Goal: Feedback & Contribution: Leave review/rating

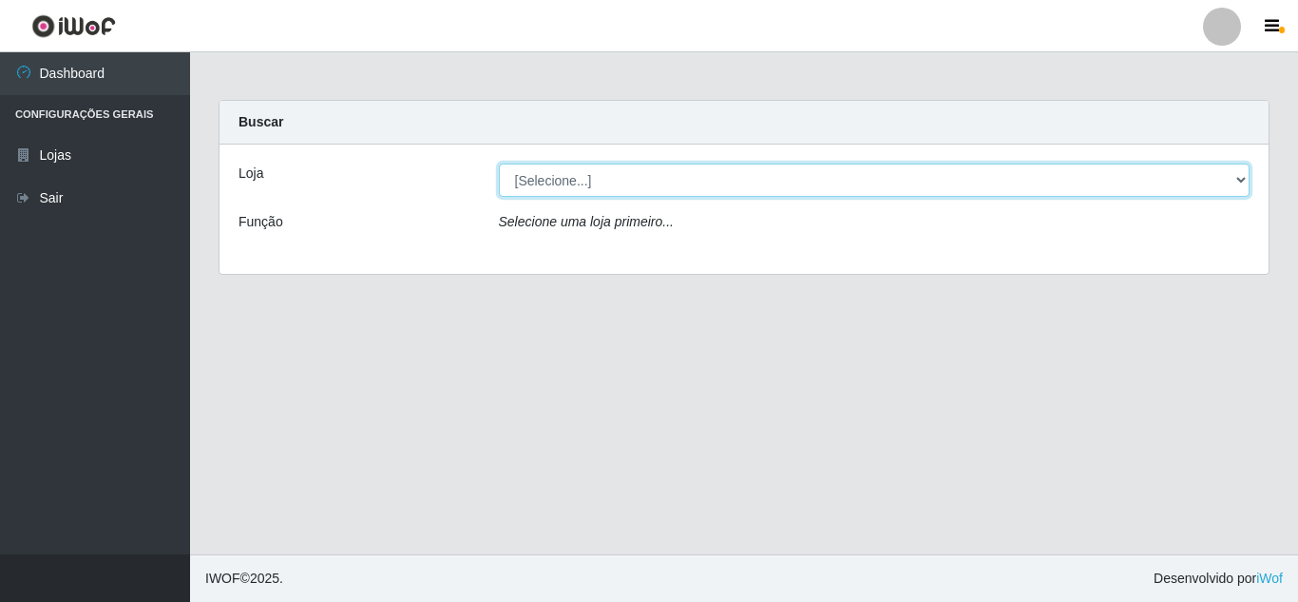
click at [573, 181] on select "[Selecione...] Queiroz Atacadão - Mossoró" at bounding box center [875, 179] width 752 height 33
select select "225"
click at [499, 163] on select "[Selecione...] Queiroz Atacadão - Mossoró" at bounding box center [875, 179] width 752 height 33
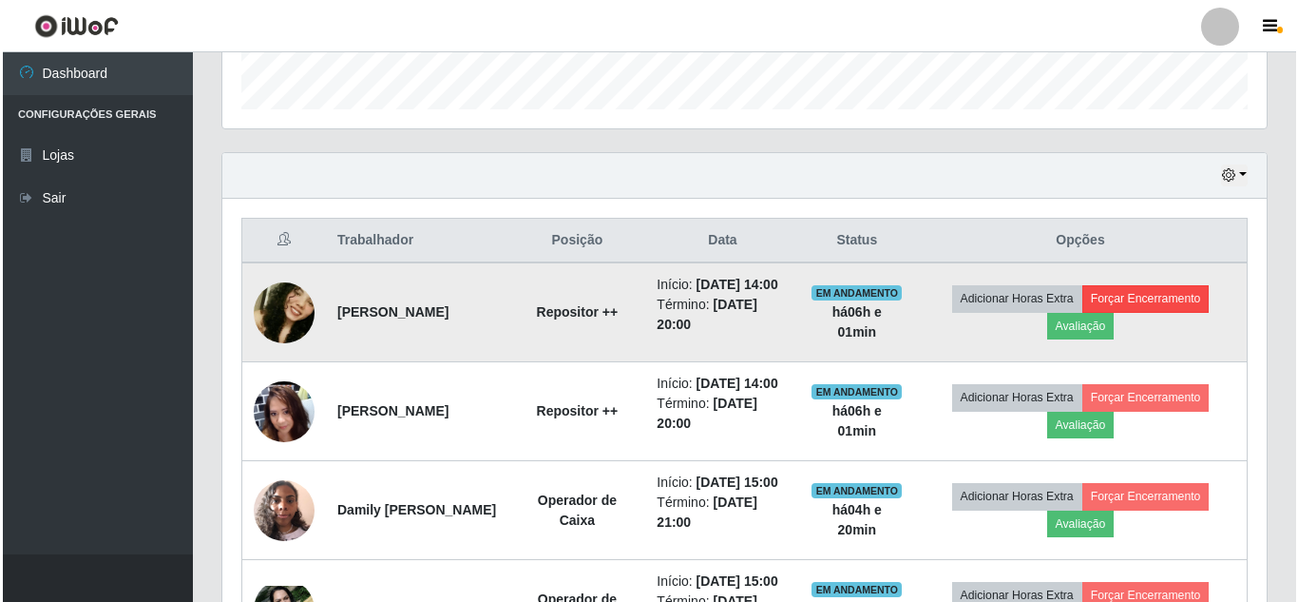
scroll to position [665, 0]
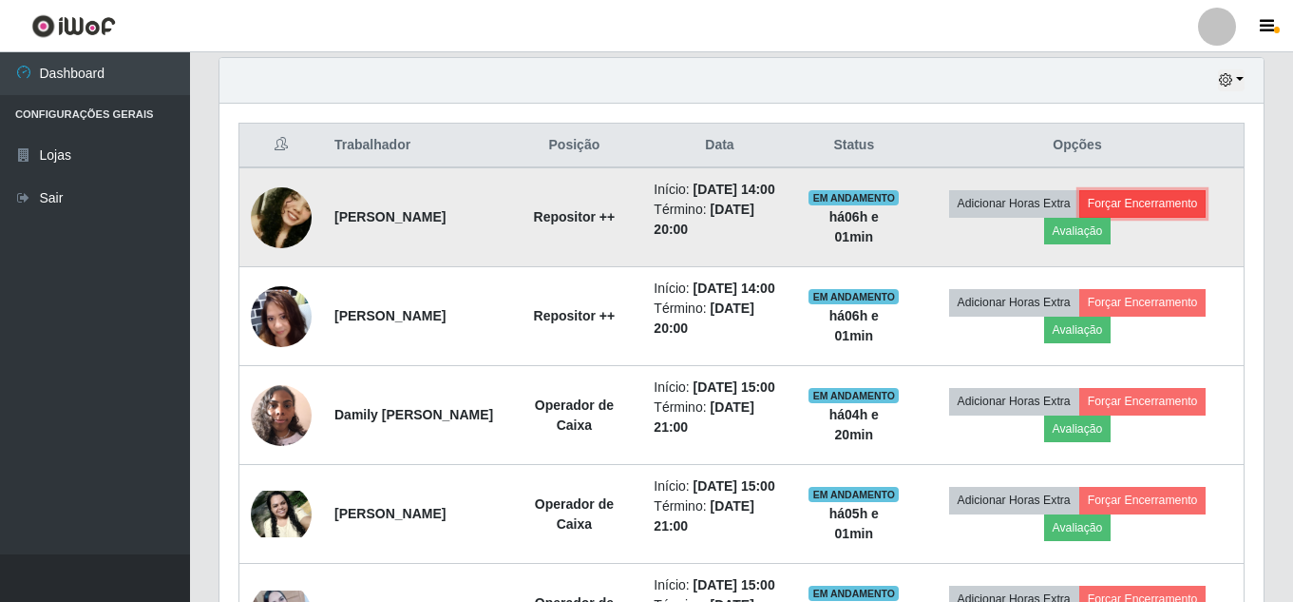
click at [1177, 216] on button "Forçar Encerramento" at bounding box center [1142, 203] width 127 height 27
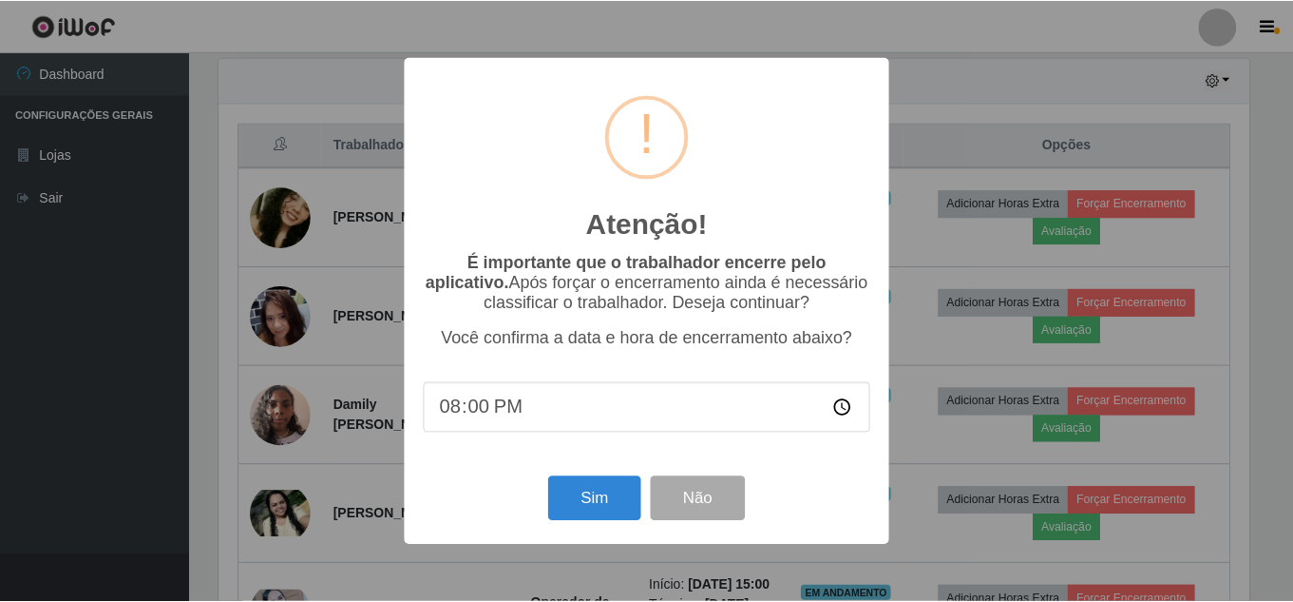
scroll to position [394, 1035]
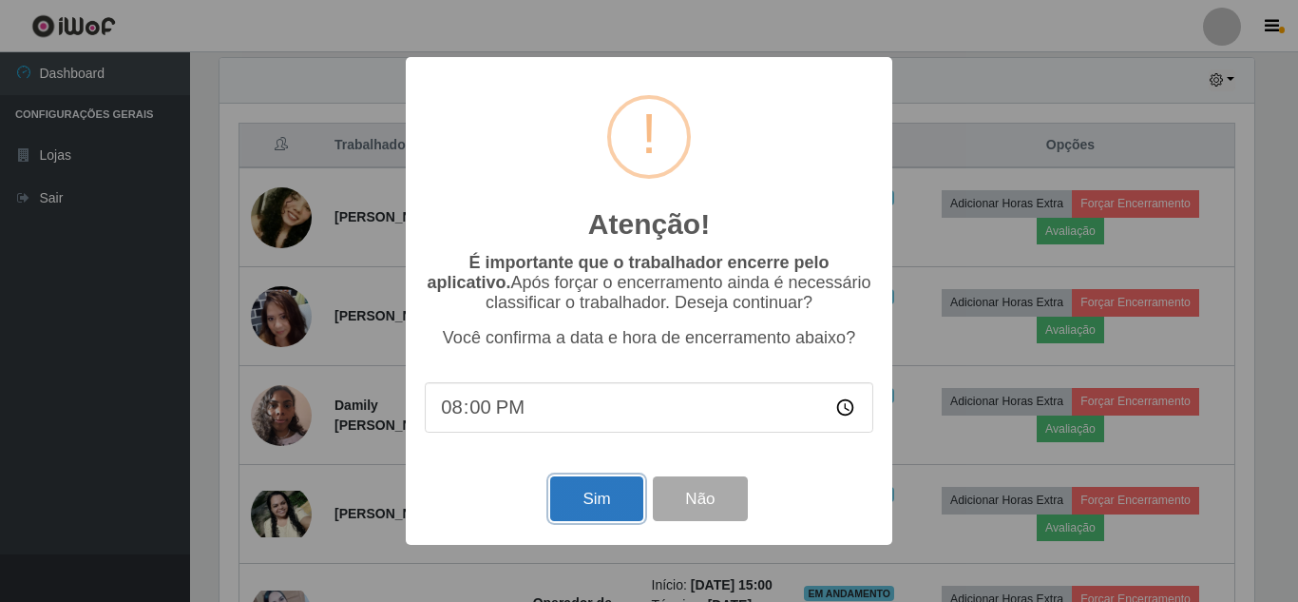
click at [574, 506] on button "Sim" at bounding box center [596, 498] width 92 height 45
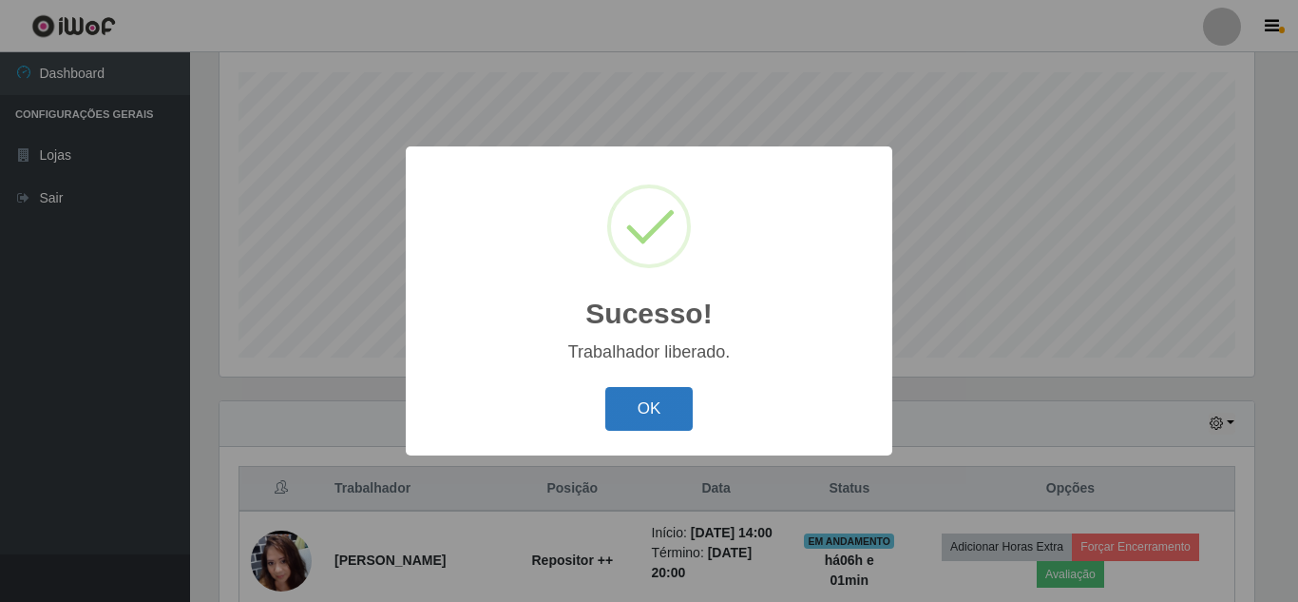
click at [662, 415] on button "OK" at bounding box center [649, 409] width 88 height 45
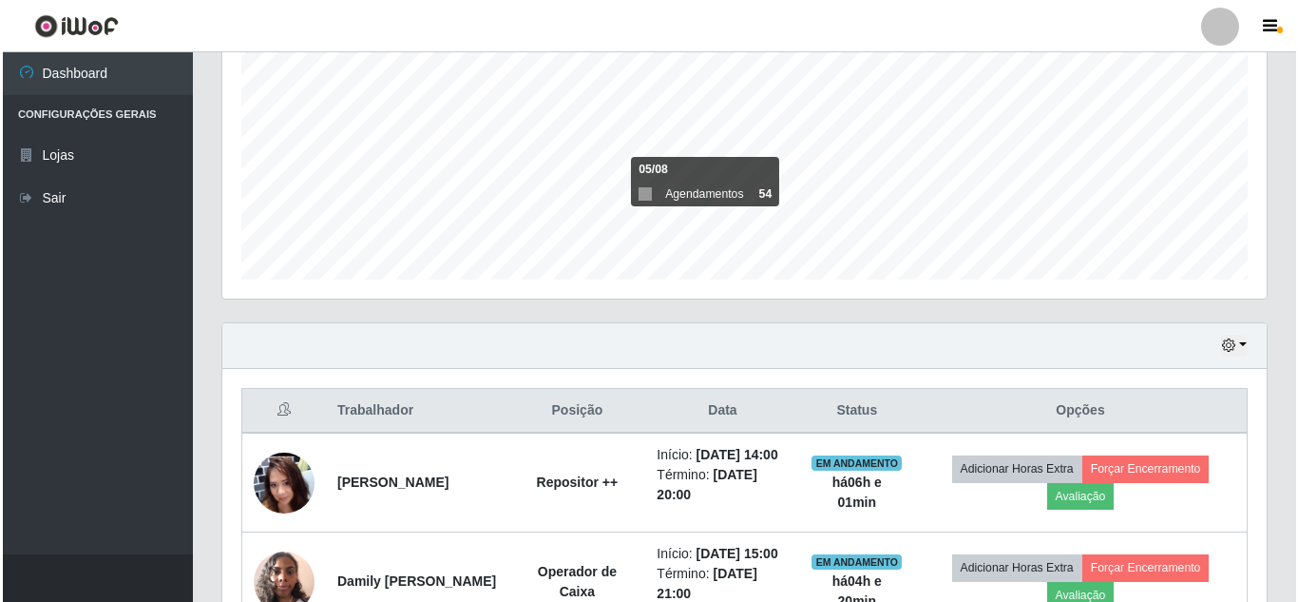
scroll to position [512, 0]
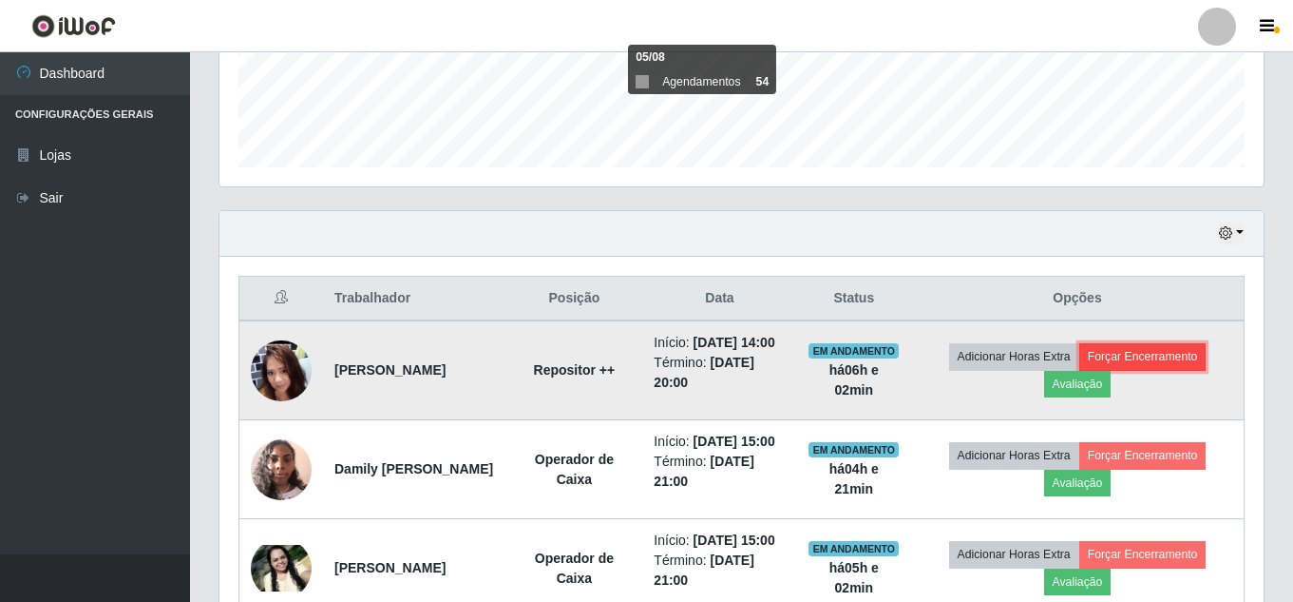
click at [1175, 367] on button "Forçar Encerramento" at bounding box center [1142, 356] width 127 height 27
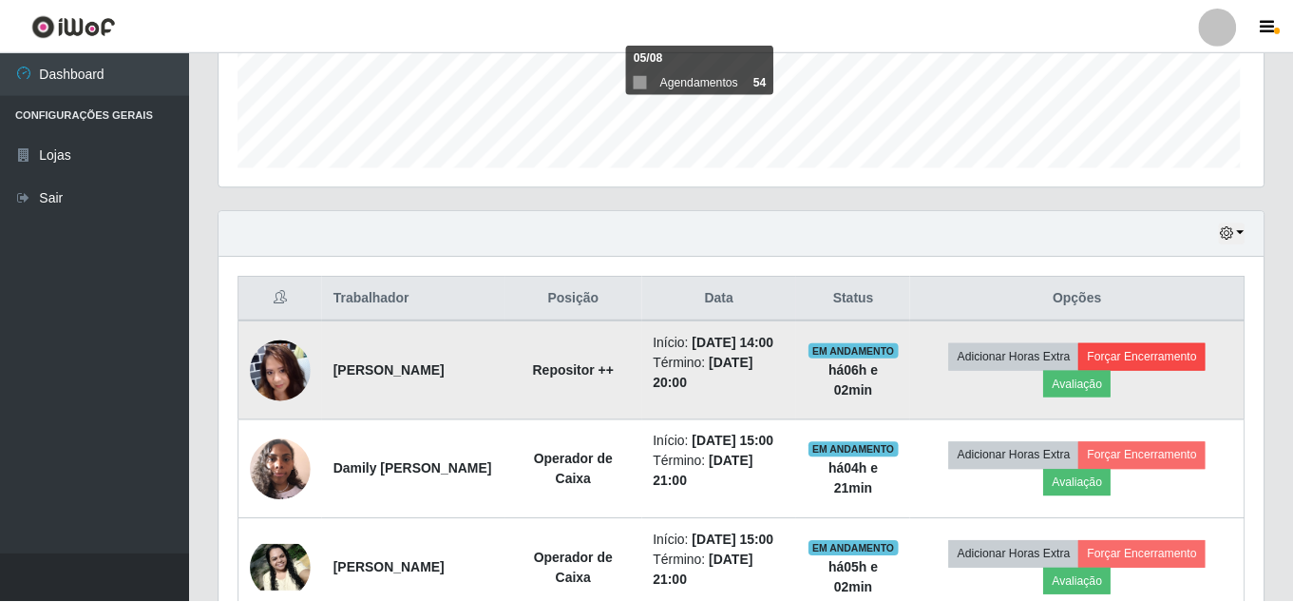
scroll to position [394, 1035]
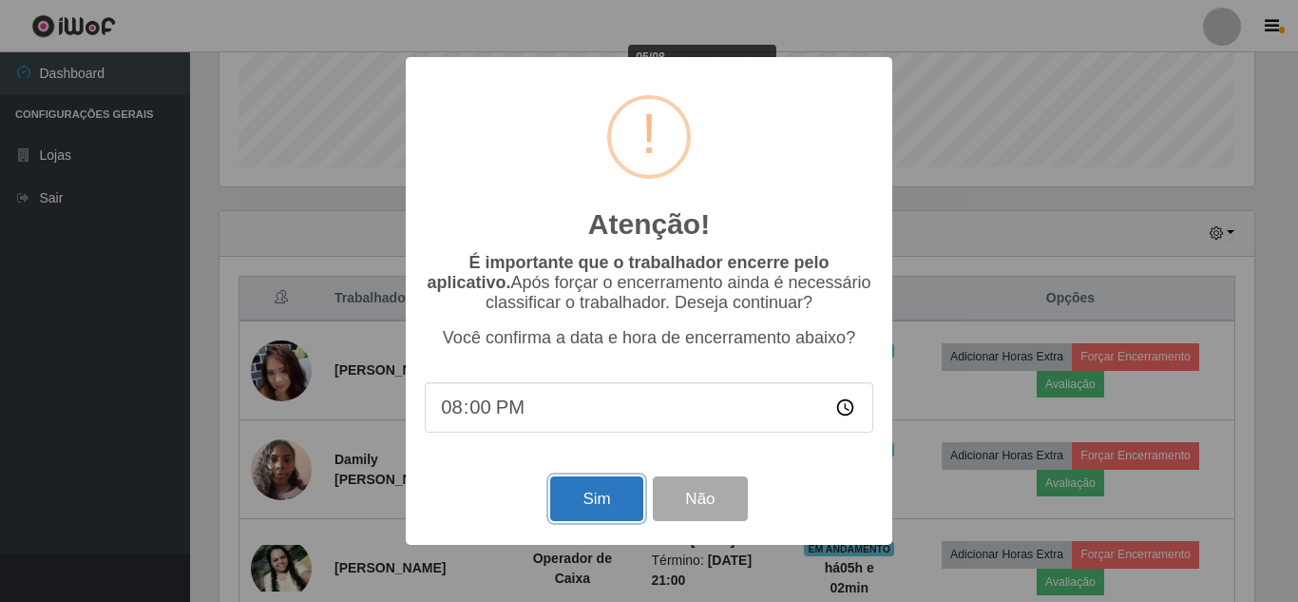
click at [616, 501] on button "Sim" at bounding box center [596, 498] width 92 height 45
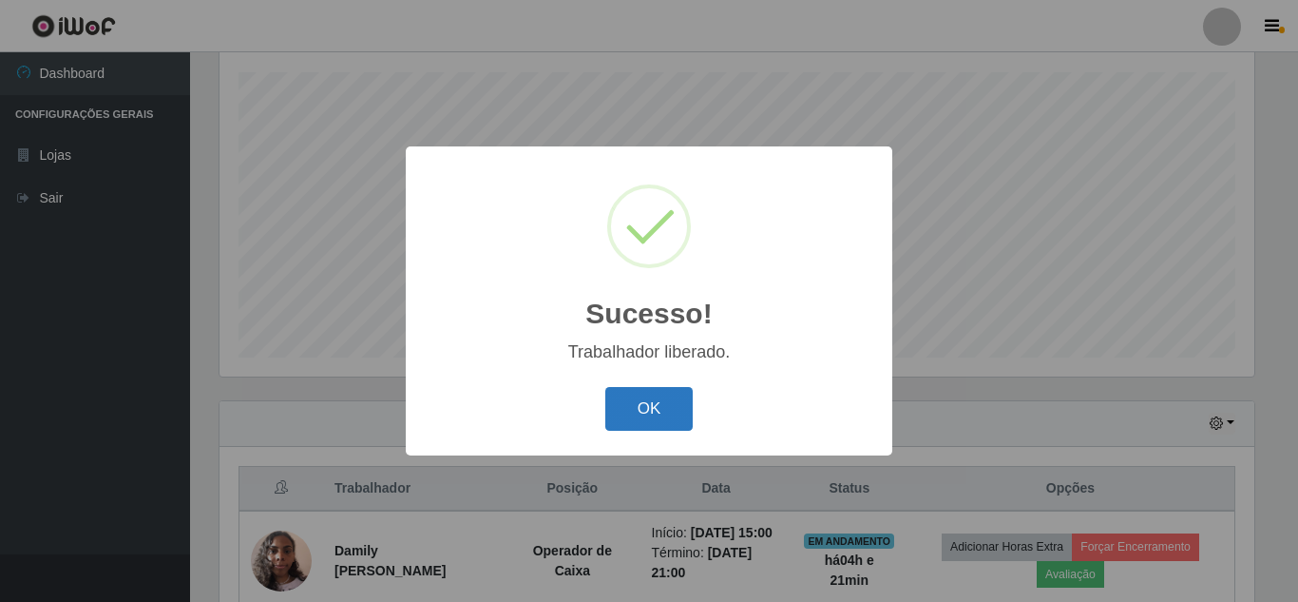
click at [632, 413] on button "OK" at bounding box center [649, 409] width 88 height 45
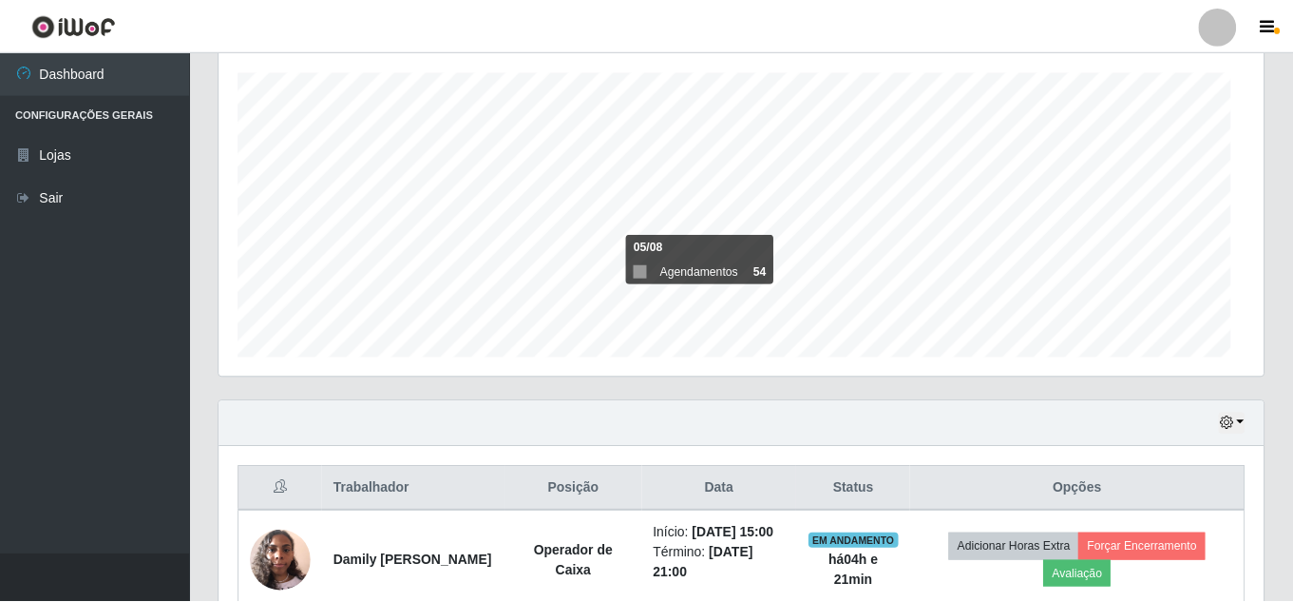
scroll to position [394, 1044]
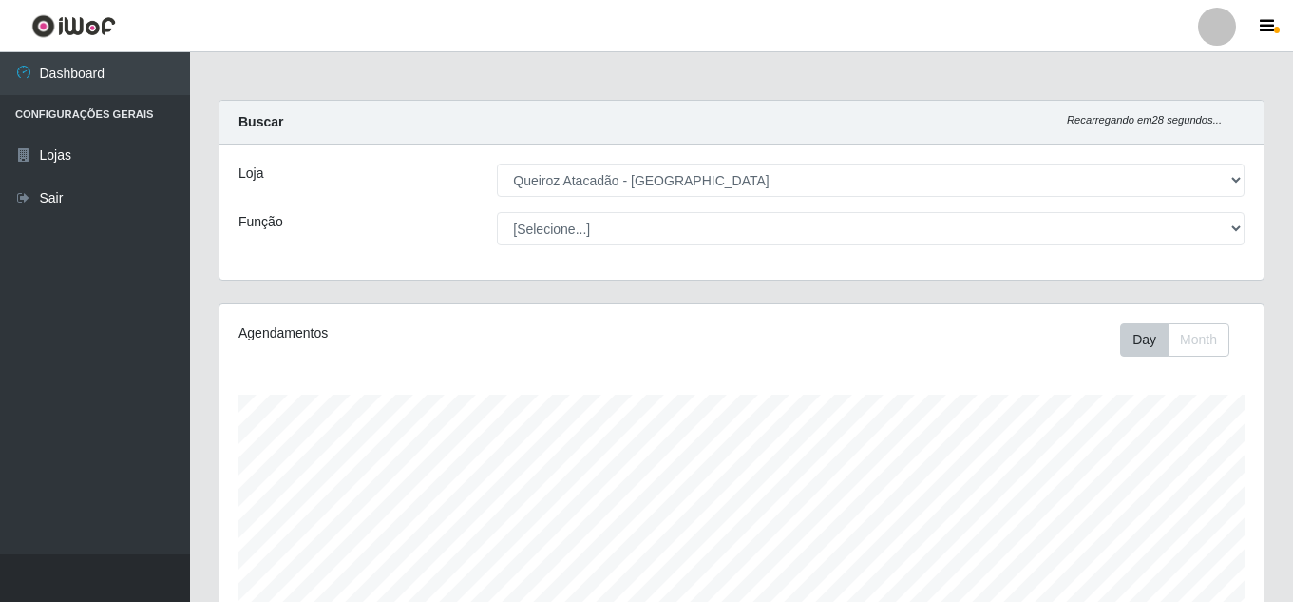
select select "225"
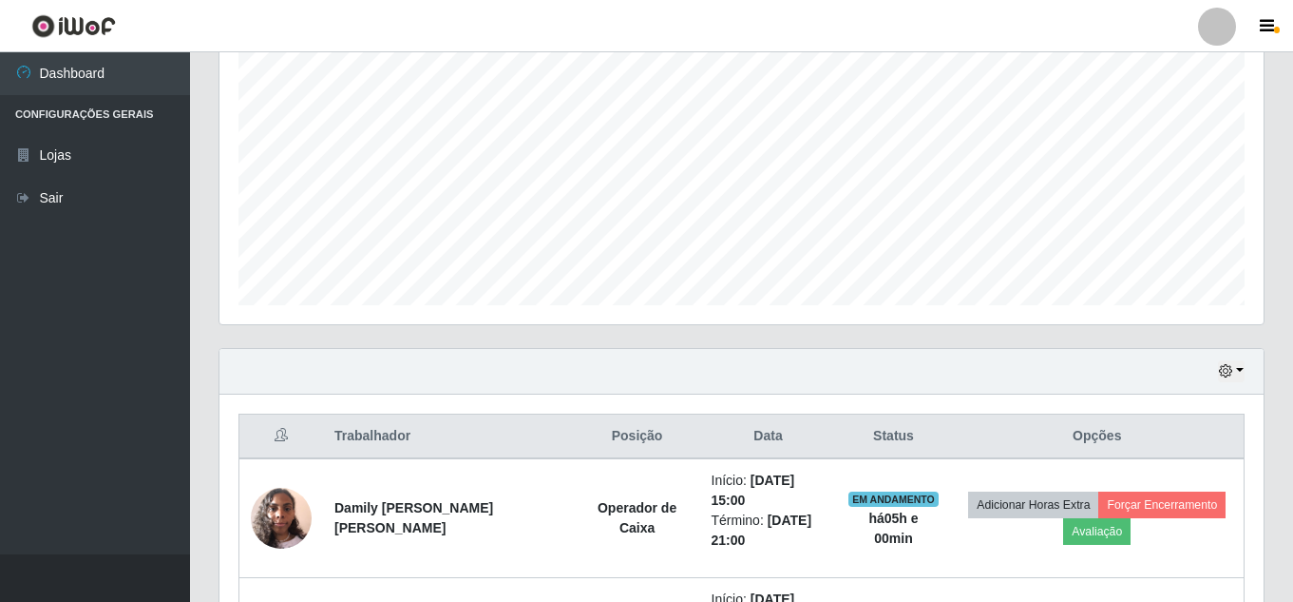
scroll to position [392, 0]
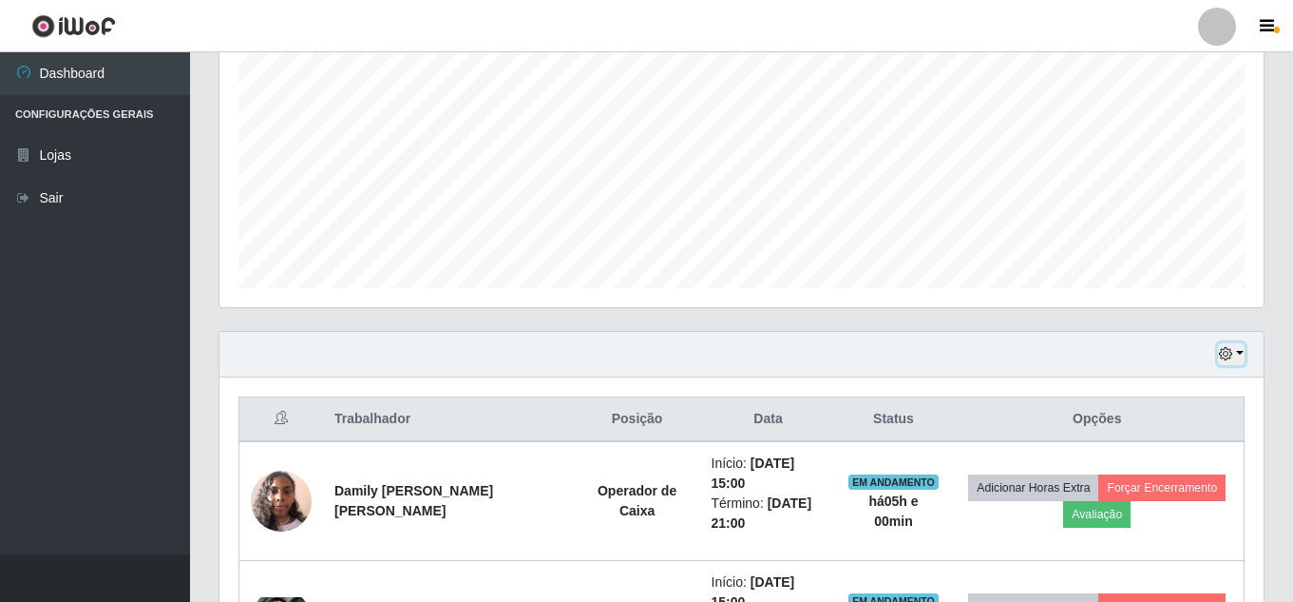
click at [1227, 350] on icon "button" at bounding box center [1225, 353] width 13 height 13
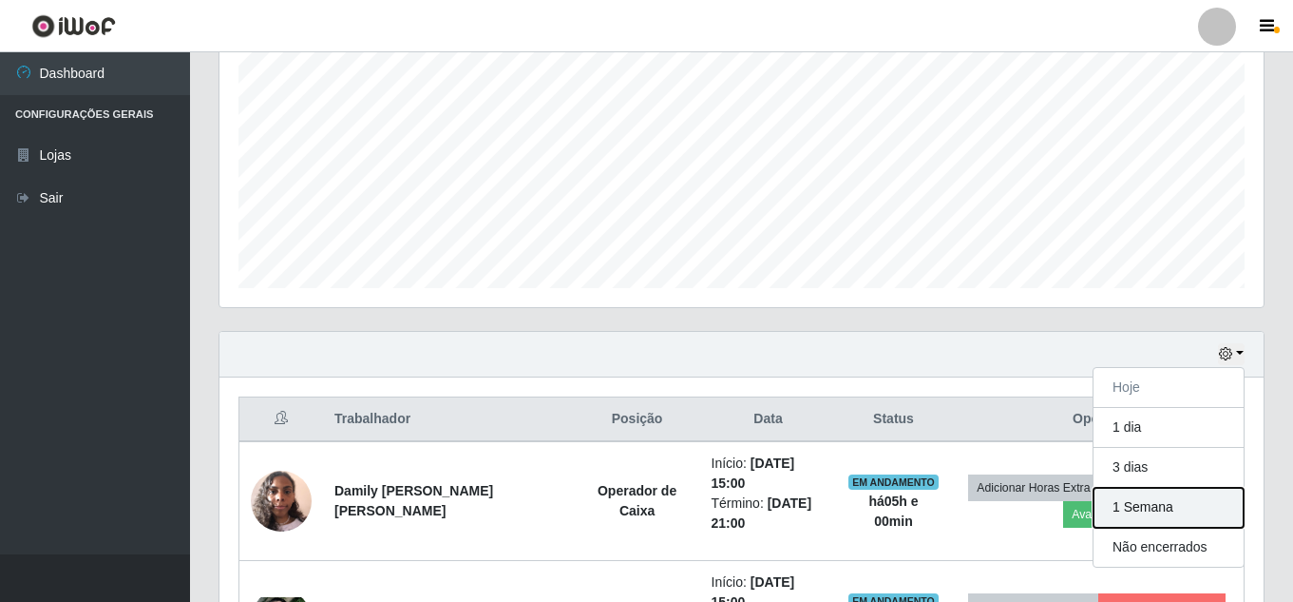
click at [1170, 509] on button "1 Semana" at bounding box center [1169, 507] width 150 height 40
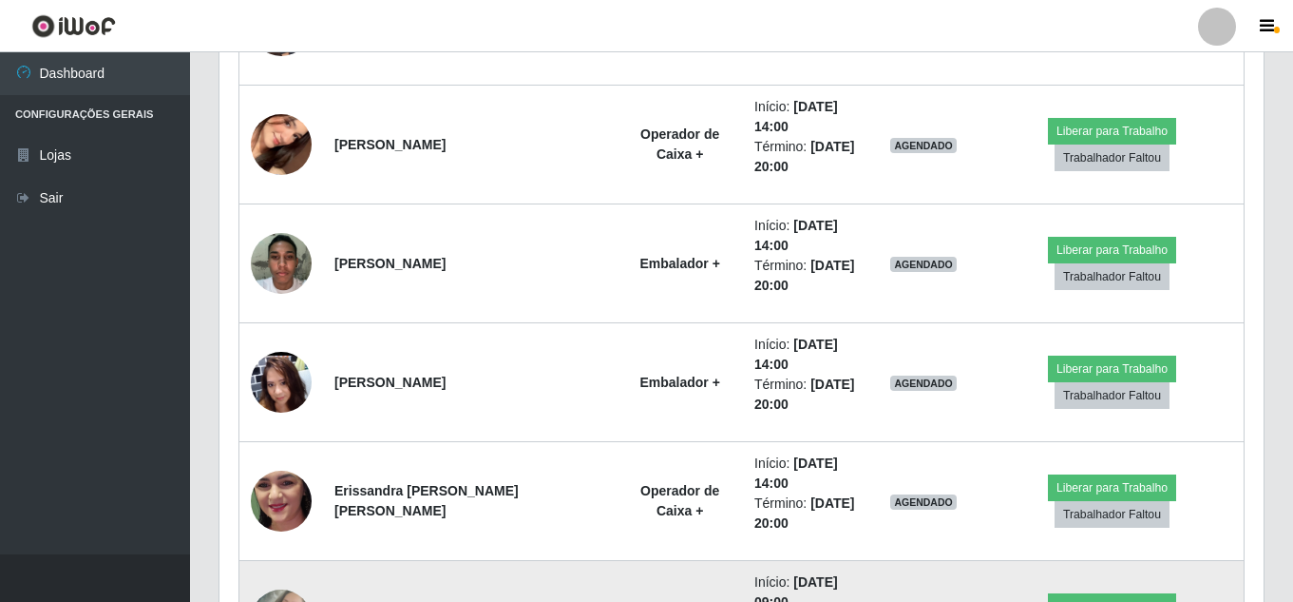
scroll to position [7423, 0]
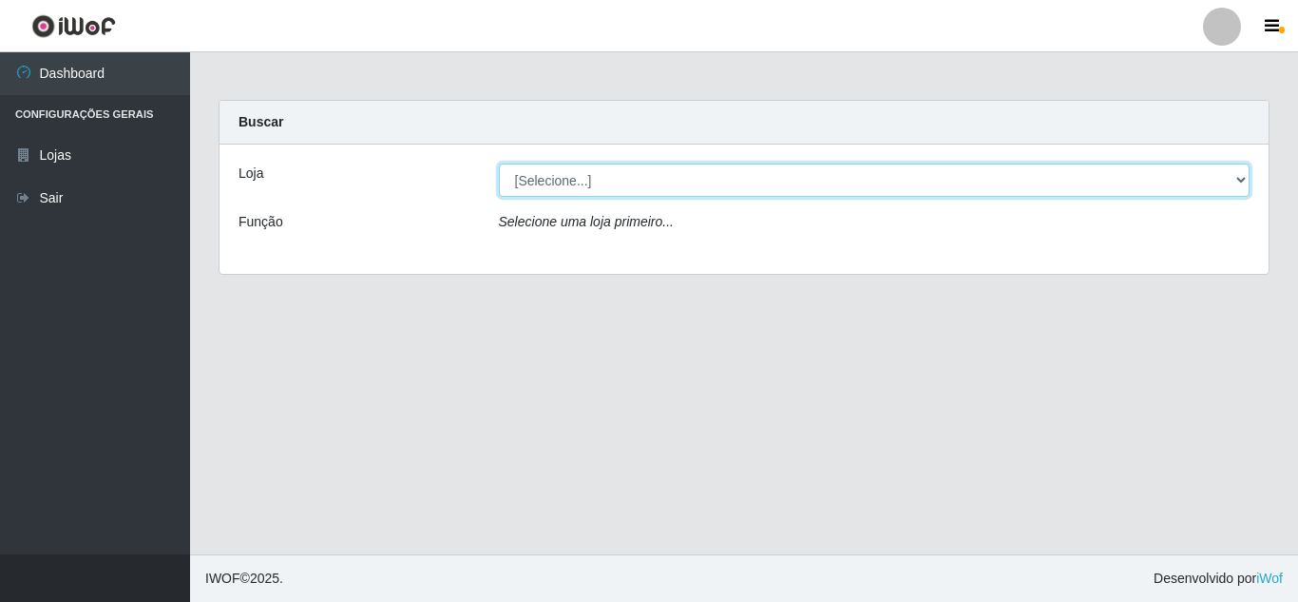
click at [554, 187] on select "[Selecione...] Queiroz Atacadão - [GEOGRAPHIC_DATA]" at bounding box center [875, 179] width 752 height 33
select select "225"
click at [499, 163] on select "[Selecione...] Queiroz Atacadão - [GEOGRAPHIC_DATA]" at bounding box center [875, 179] width 752 height 33
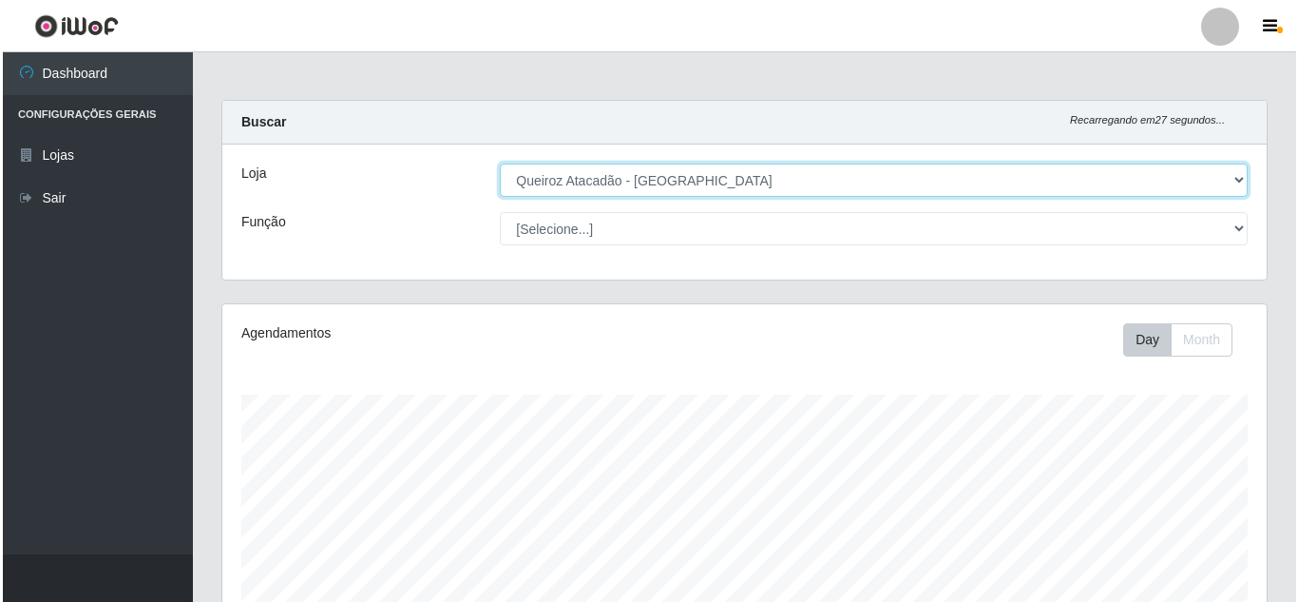
scroll to position [665, 0]
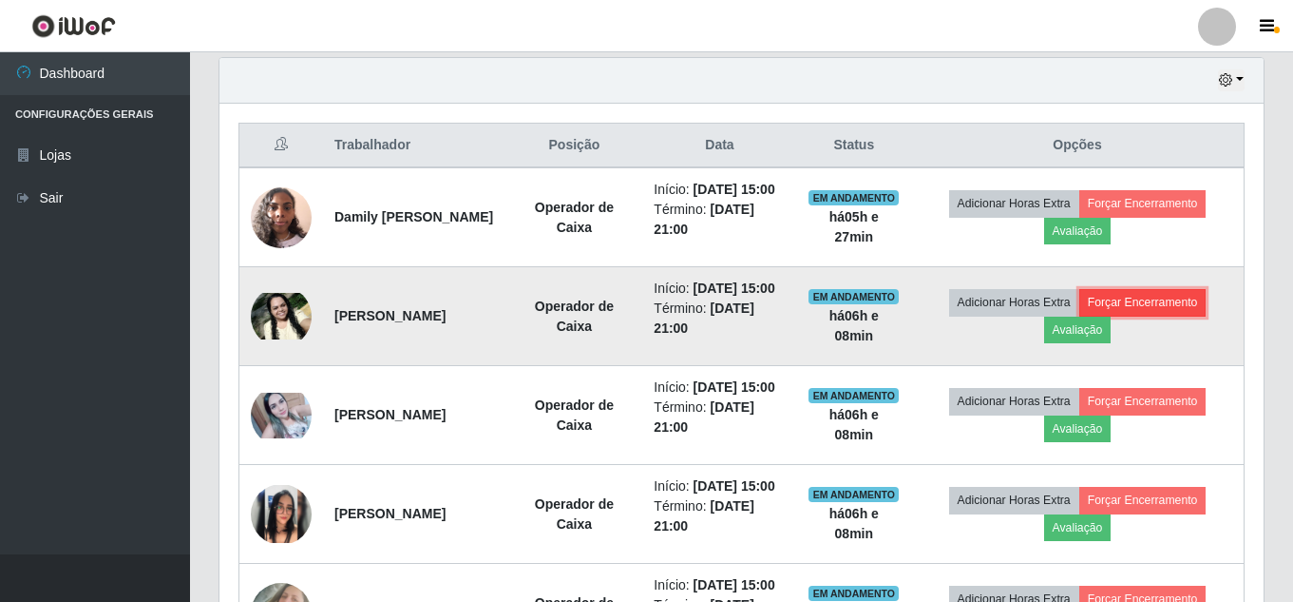
click at [1154, 315] on button "Forçar Encerramento" at bounding box center [1142, 302] width 127 height 27
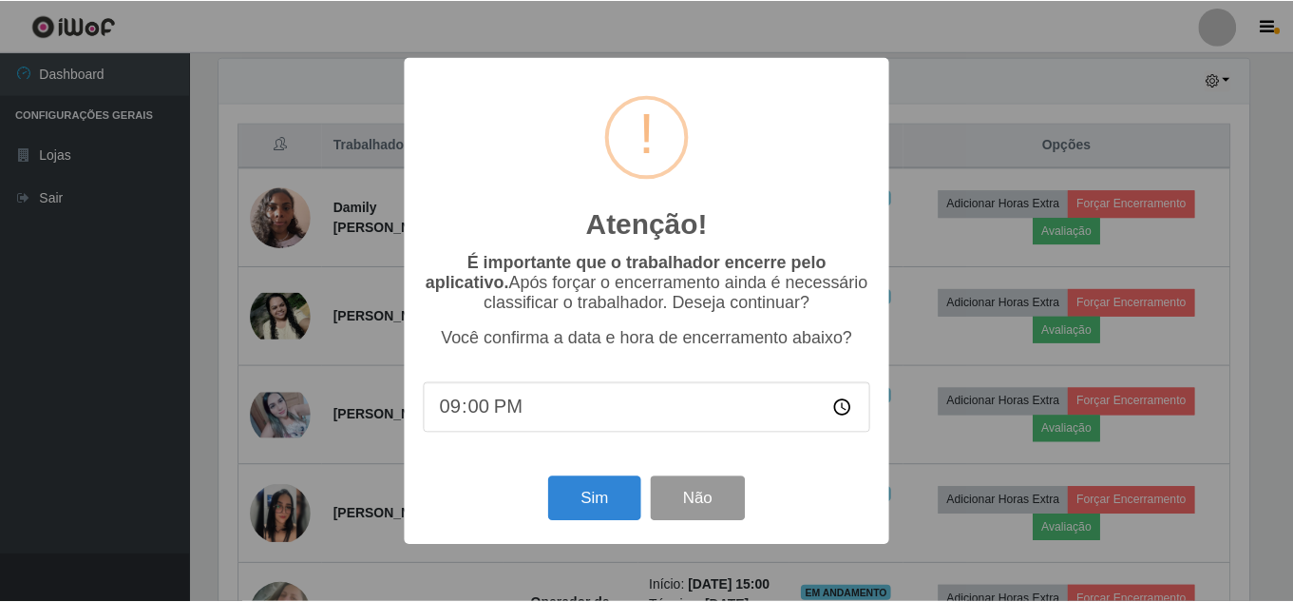
scroll to position [394, 1035]
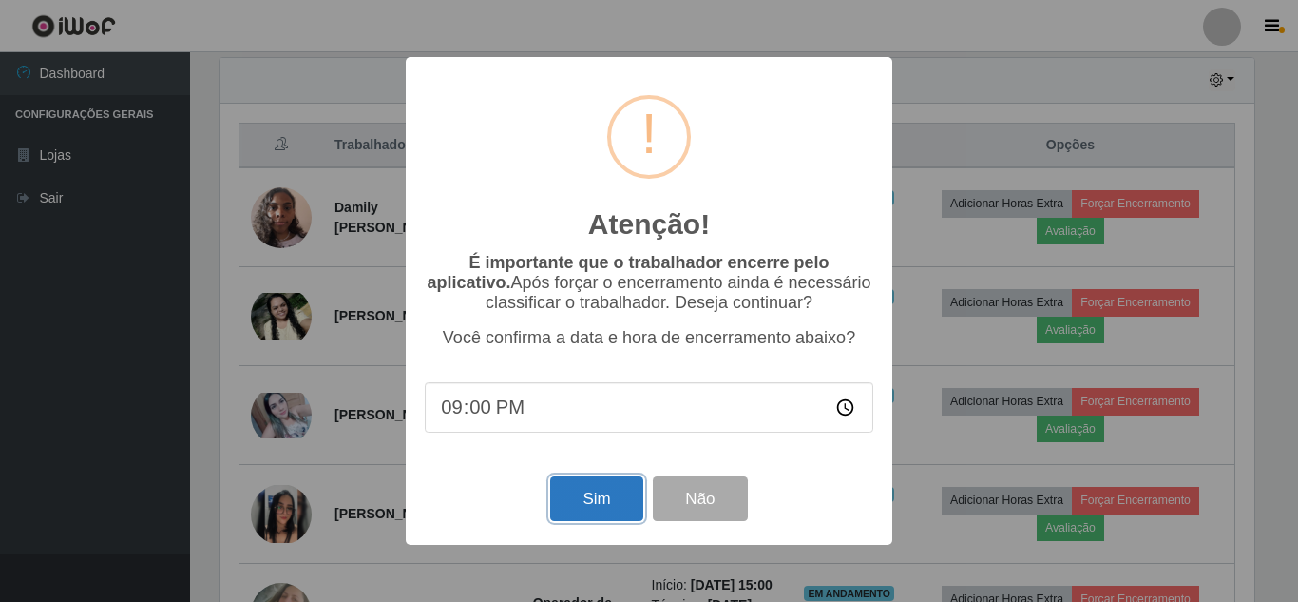
click at [602, 506] on button "Sim" at bounding box center [596, 498] width 92 height 45
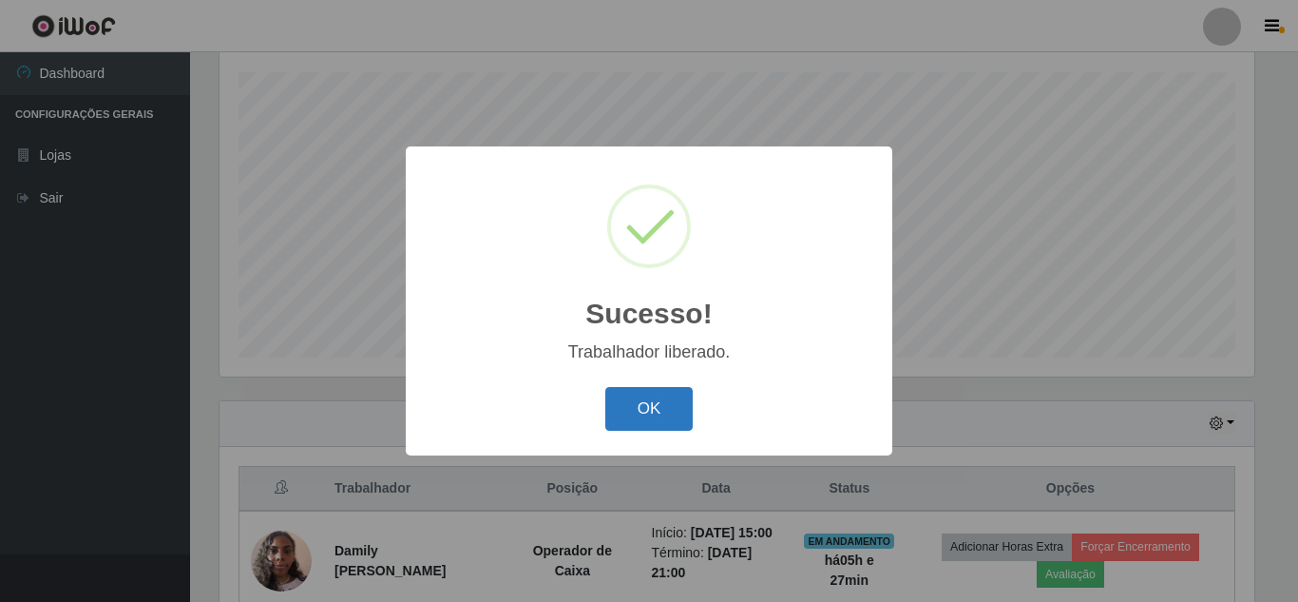
click at [637, 411] on button "OK" at bounding box center [649, 409] width 88 height 45
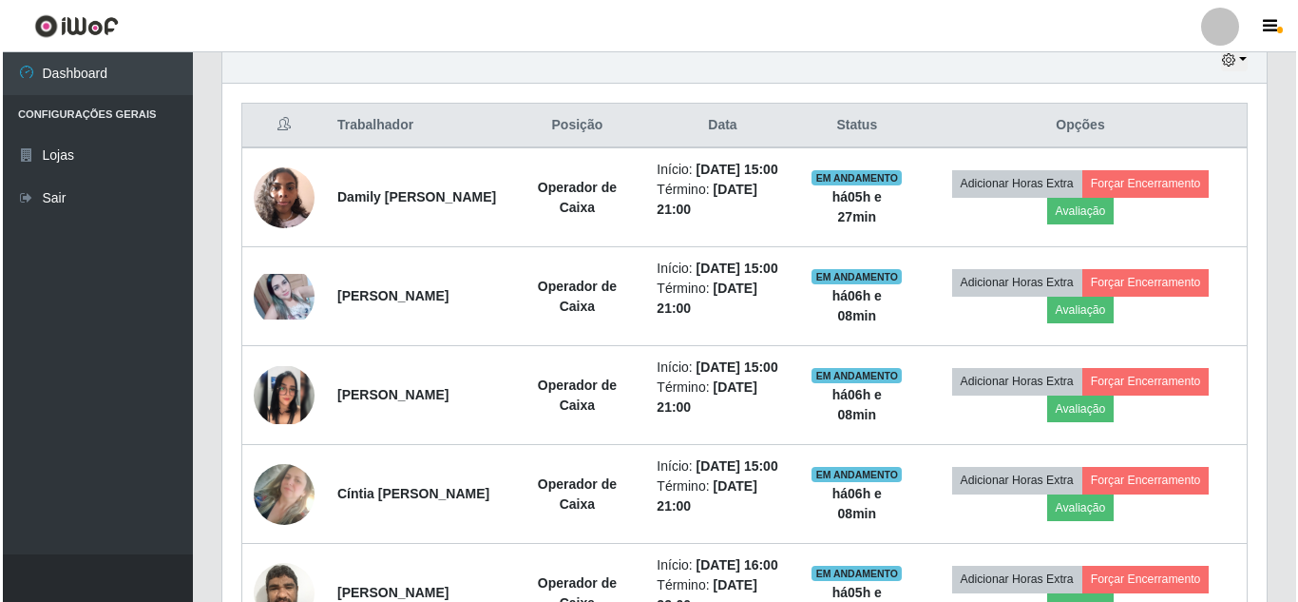
scroll to position [702, 0]
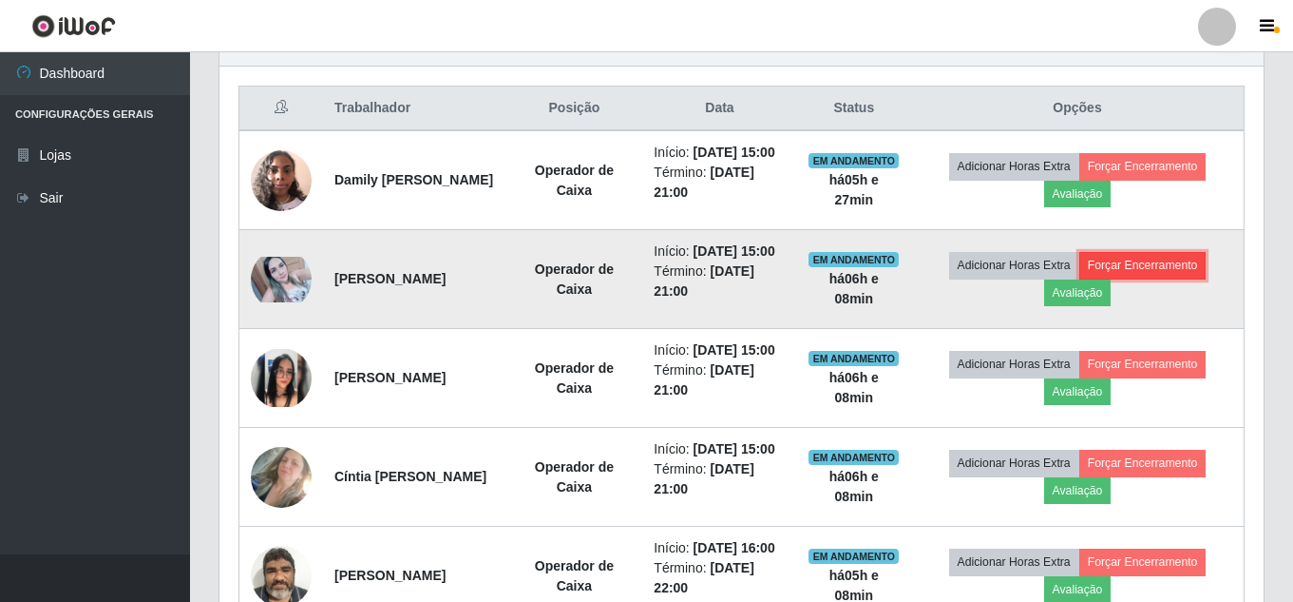
click at [1170, 278] on button "Forçar Encerramento" at bounding box center [1142, 265] width 127 height 27
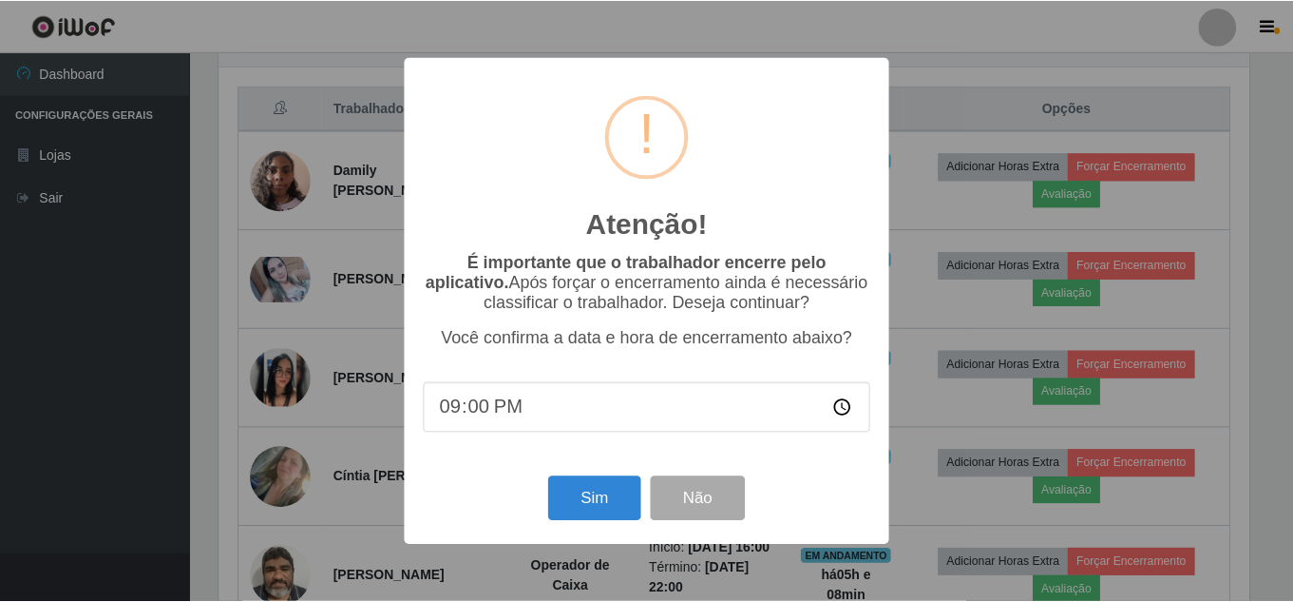
scroll to position [394, 1035]
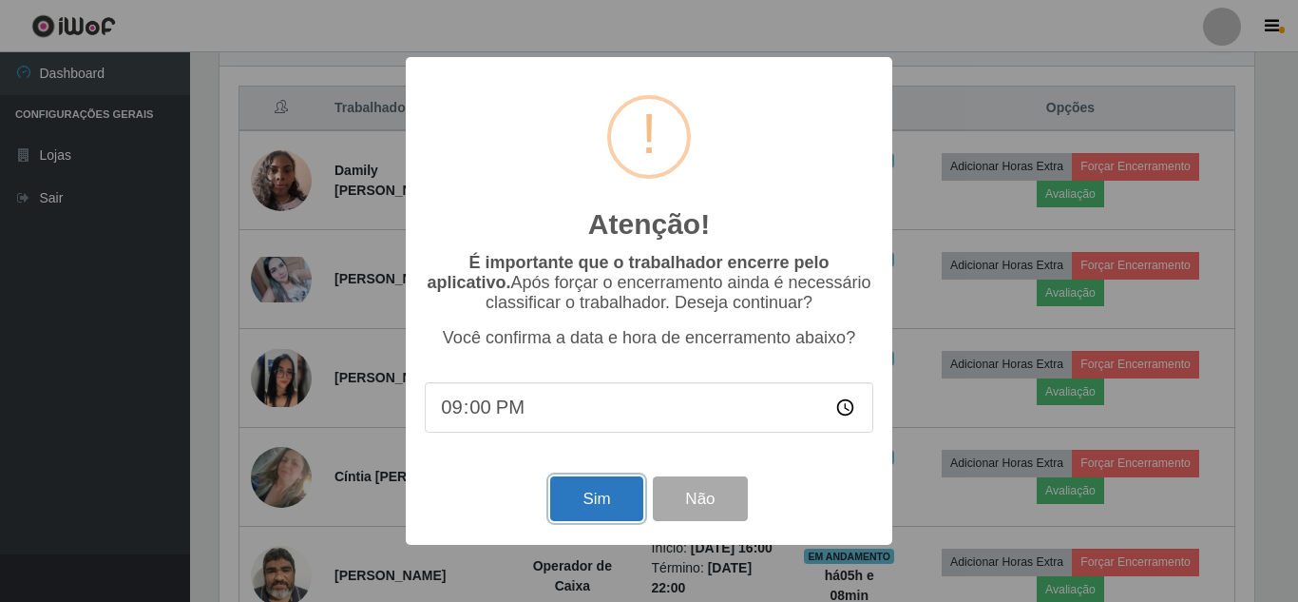
click at [626, 509] on button "Sim" at bounding box center [596, 498] width 92 height 45
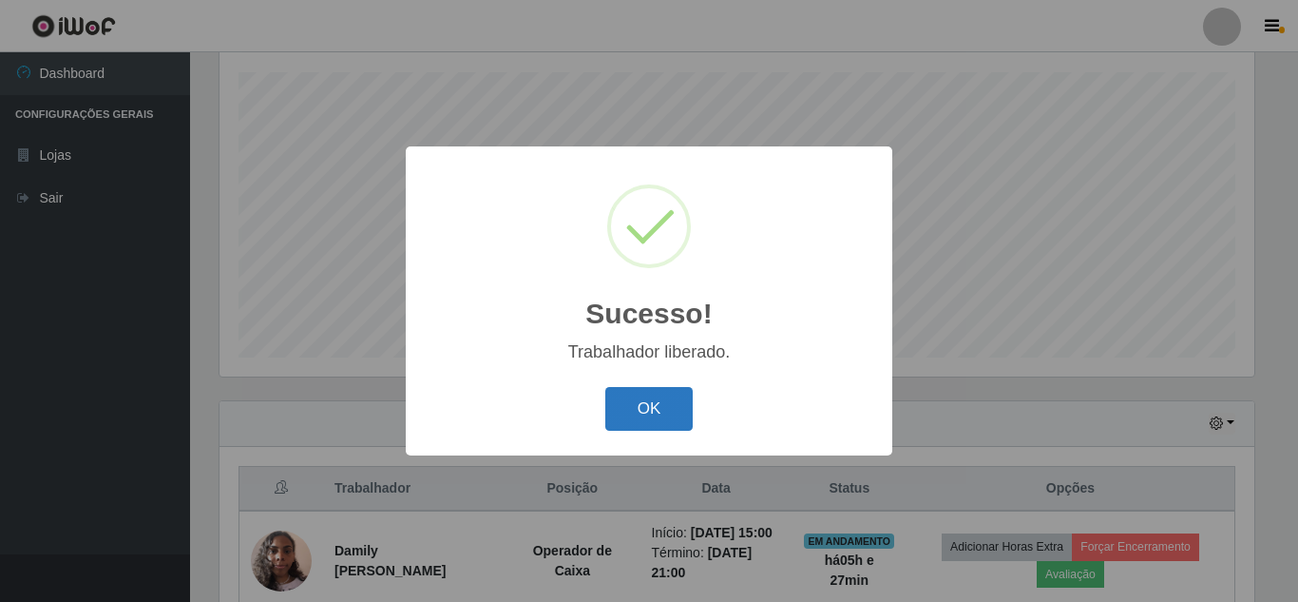
click at [635, 397] on button "OK" at bounding box center [649, 409] width 88 height 45
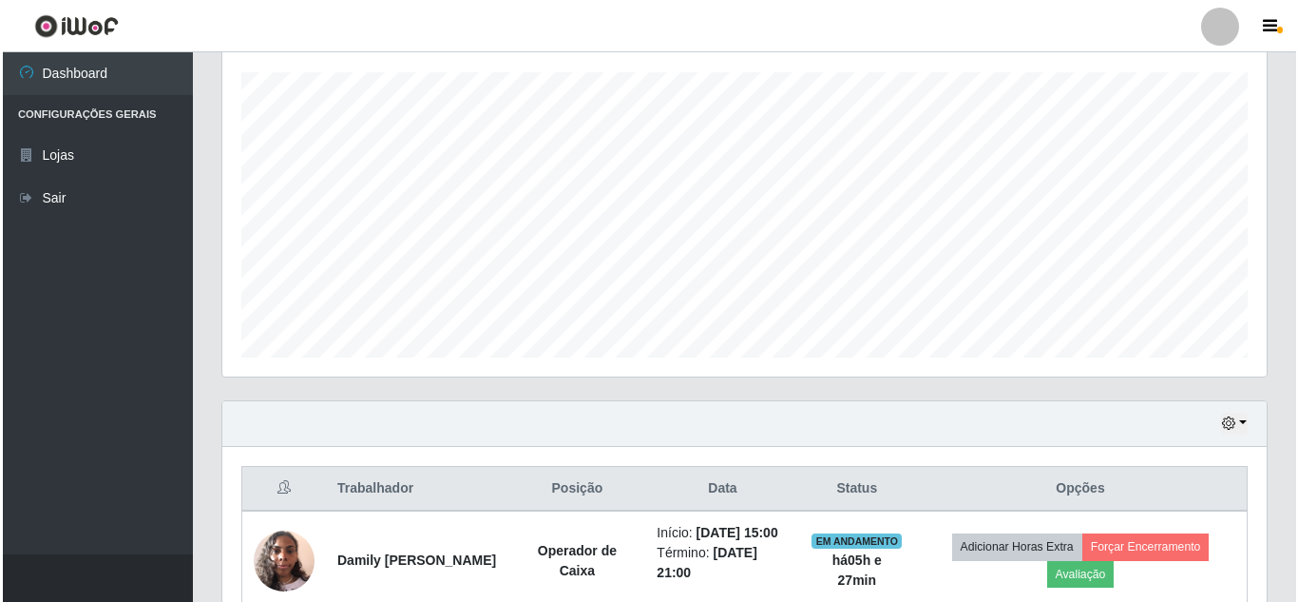
scroll to position [702, 0]
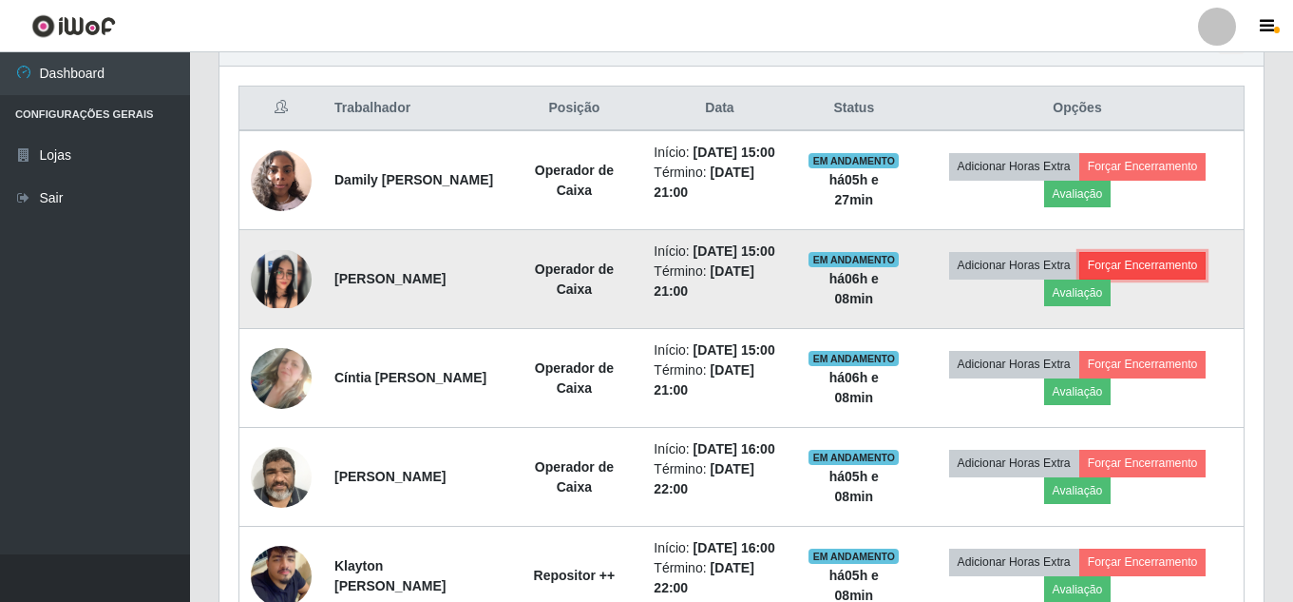
click at [1153, 278] on button "Forçar Encerramento" at bounding box center [1142, 265] width 127 height 27
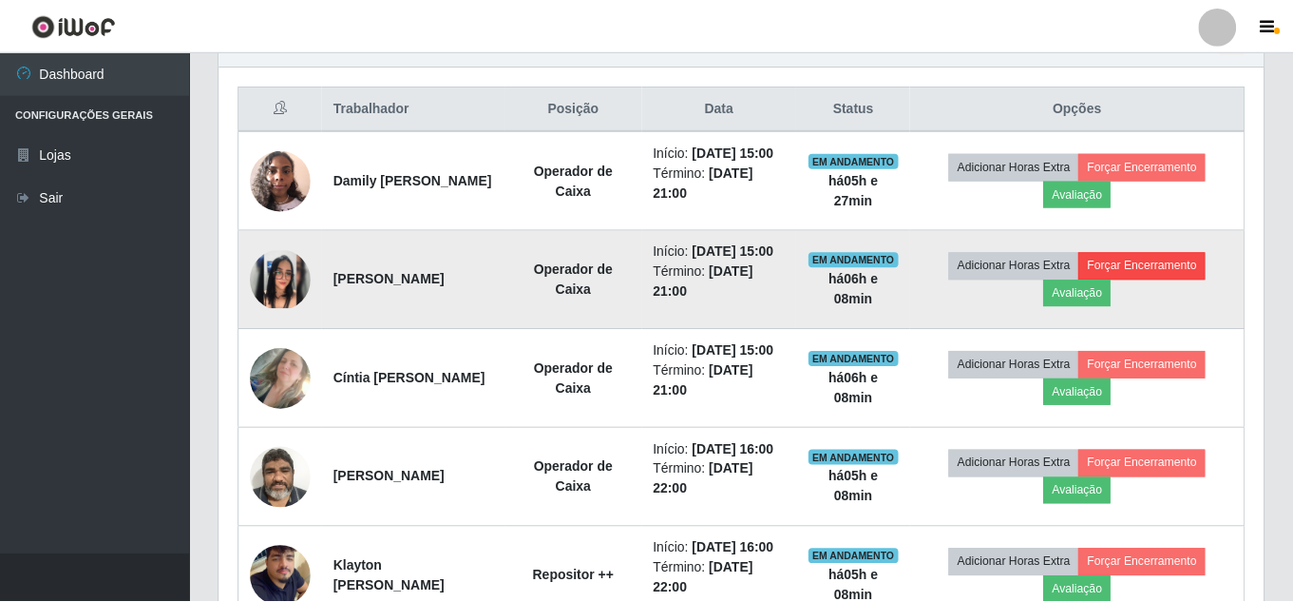
scroll to position [394, 1035]
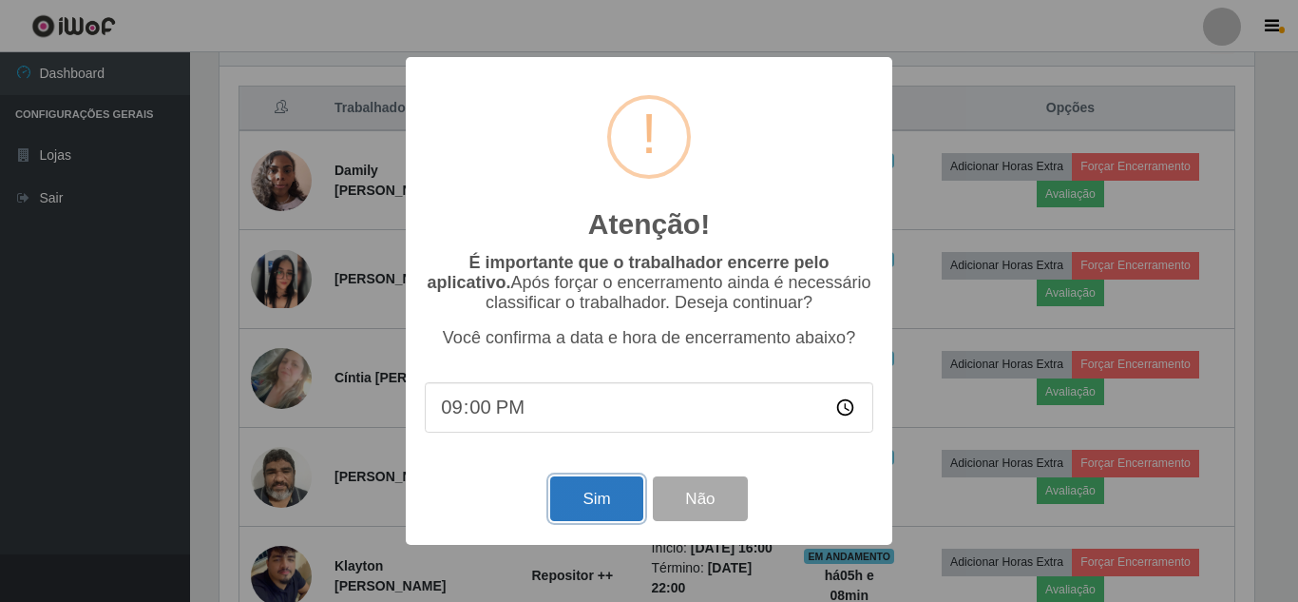
click at [579, 505] on button "Sim" at bounding box center [596, 498] width 92 height 45
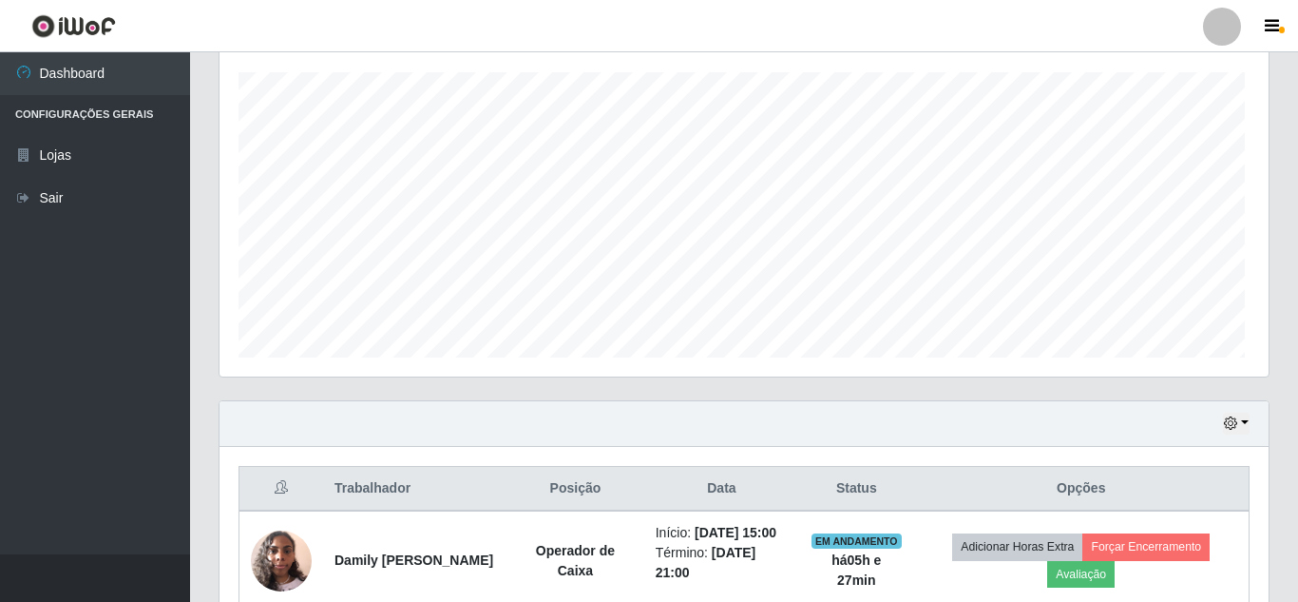
scroll to position [0, 0]
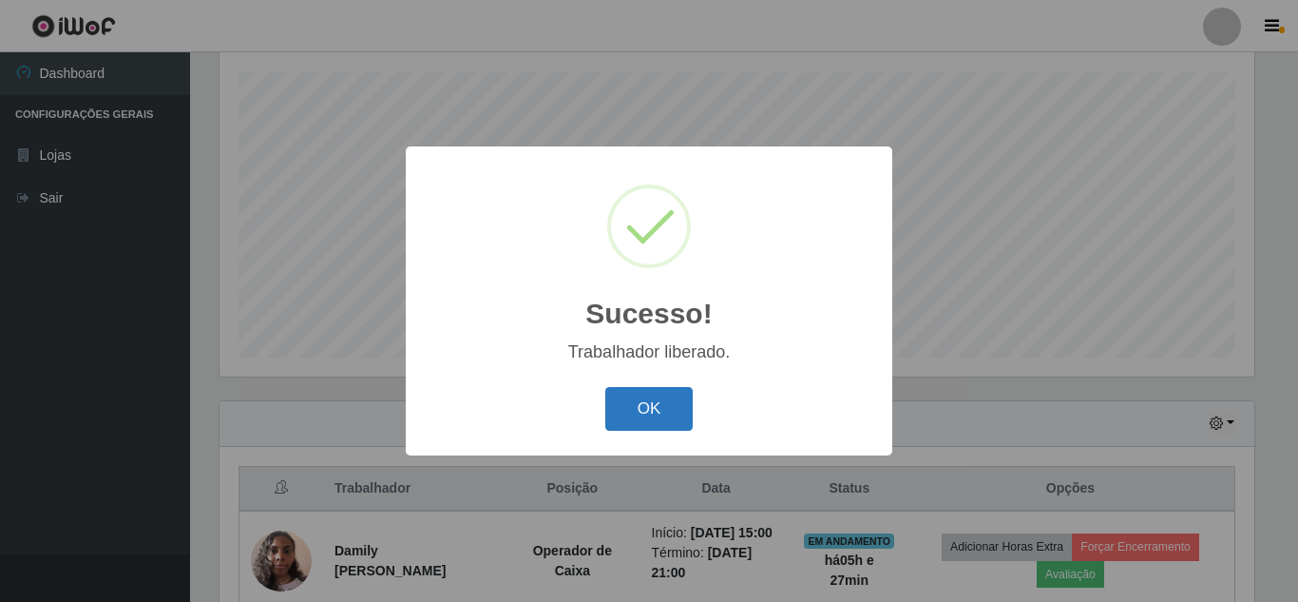
click at [659, 423] on button "OK" at bounding box center [649, 409] width 88 height 45
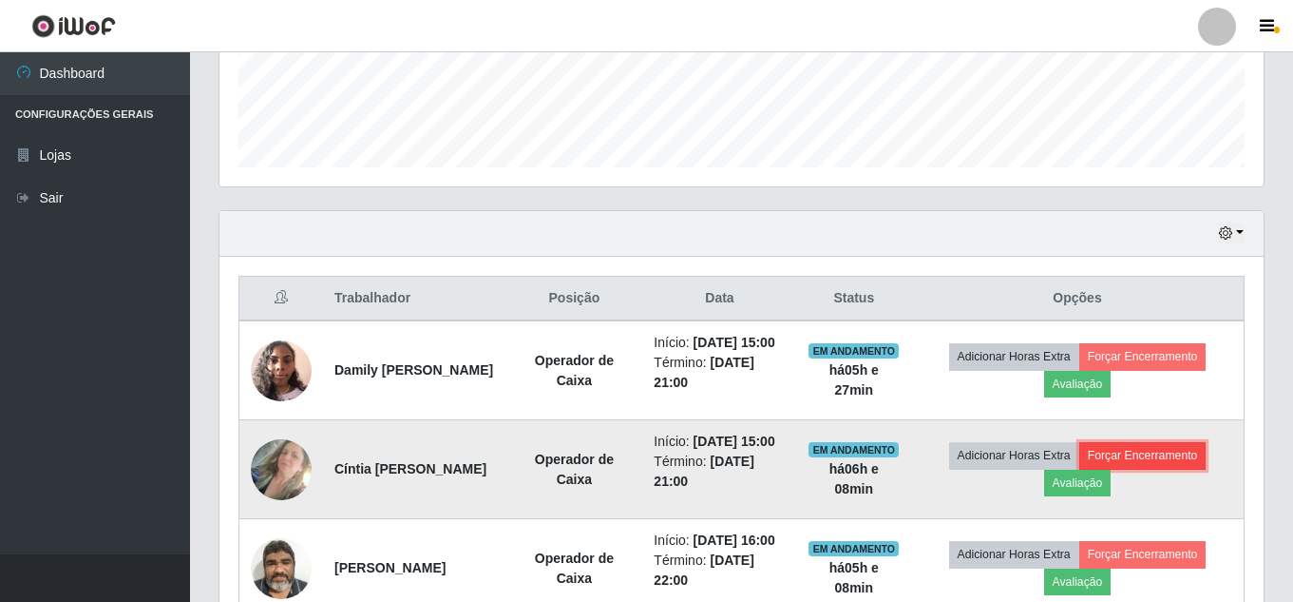
click at [1167, 468] on button "Forçar Encerramento" at bounding box center [1142, 455] width 127 height 27
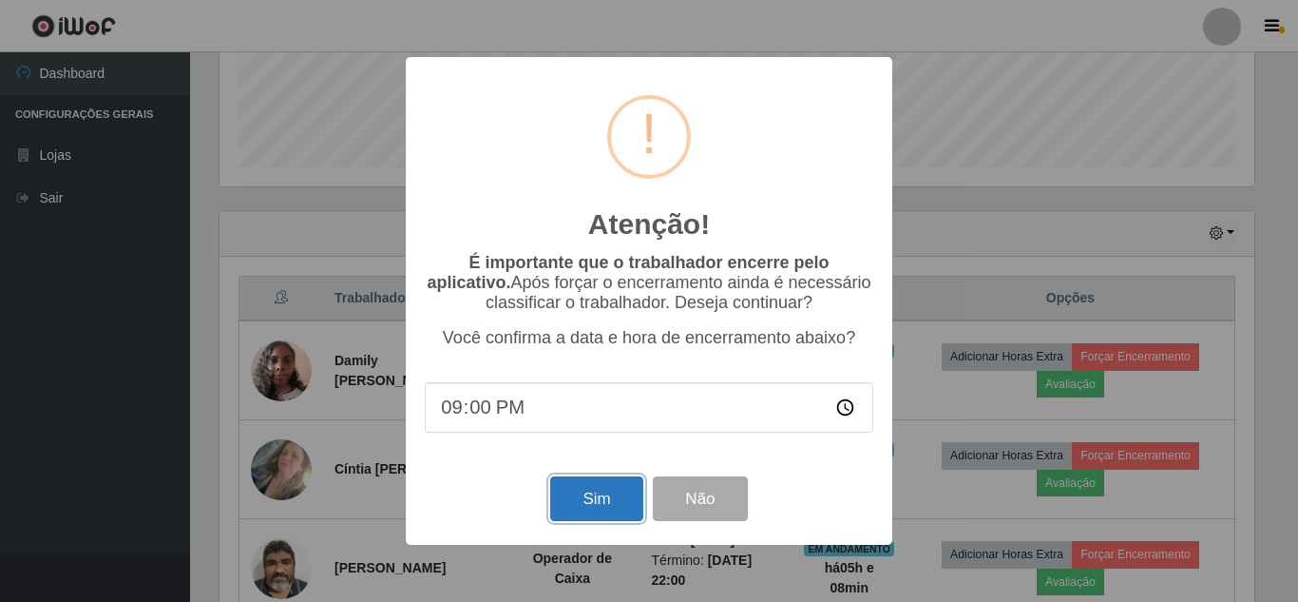
click at [596, 506] on button "Sim" at bounding box center [596, 498] width 92 height 45
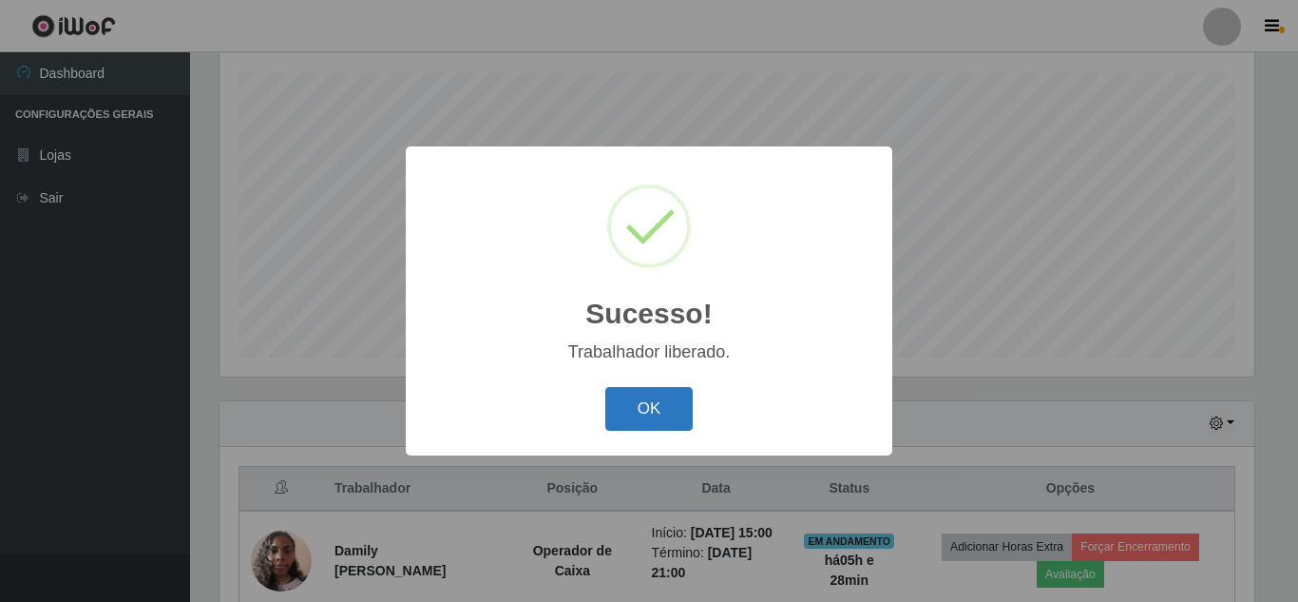
click at [634, 406] on button "OK" at bounding box center [649, 409] width 88 height 45
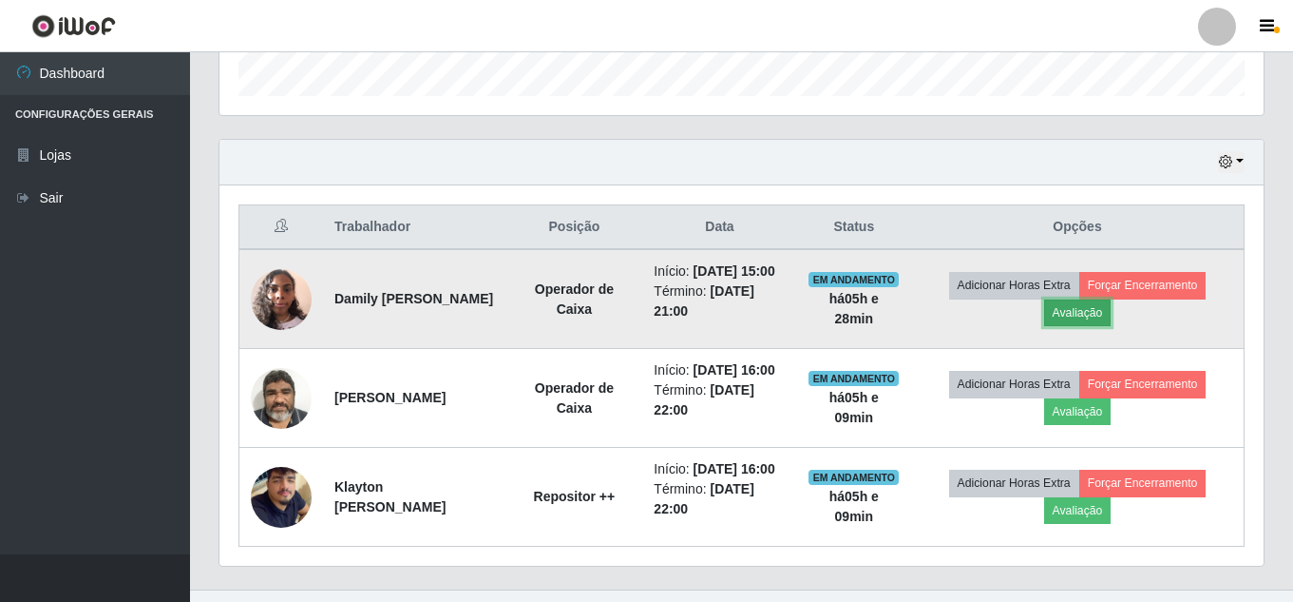
click at [1092, 326] on button "Avaliação" at bounding box center [1077, 312] width 67 height 27
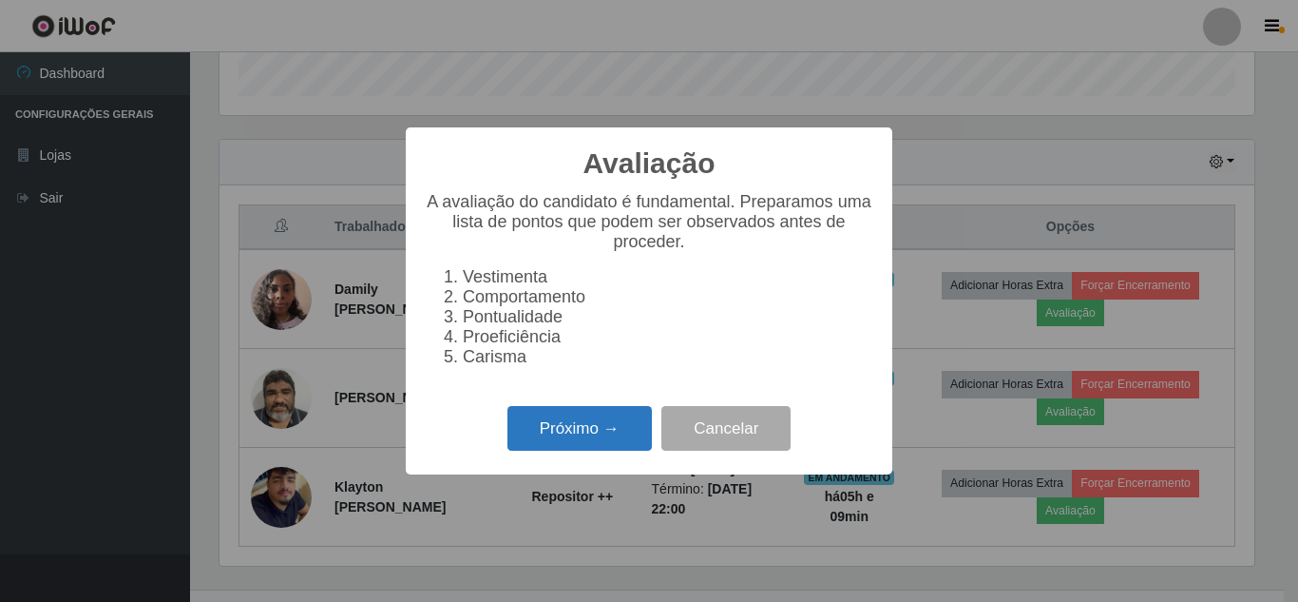
click at [579, 437] on button "Próximo →" at bounding box center [579, 428] width 144 height 45
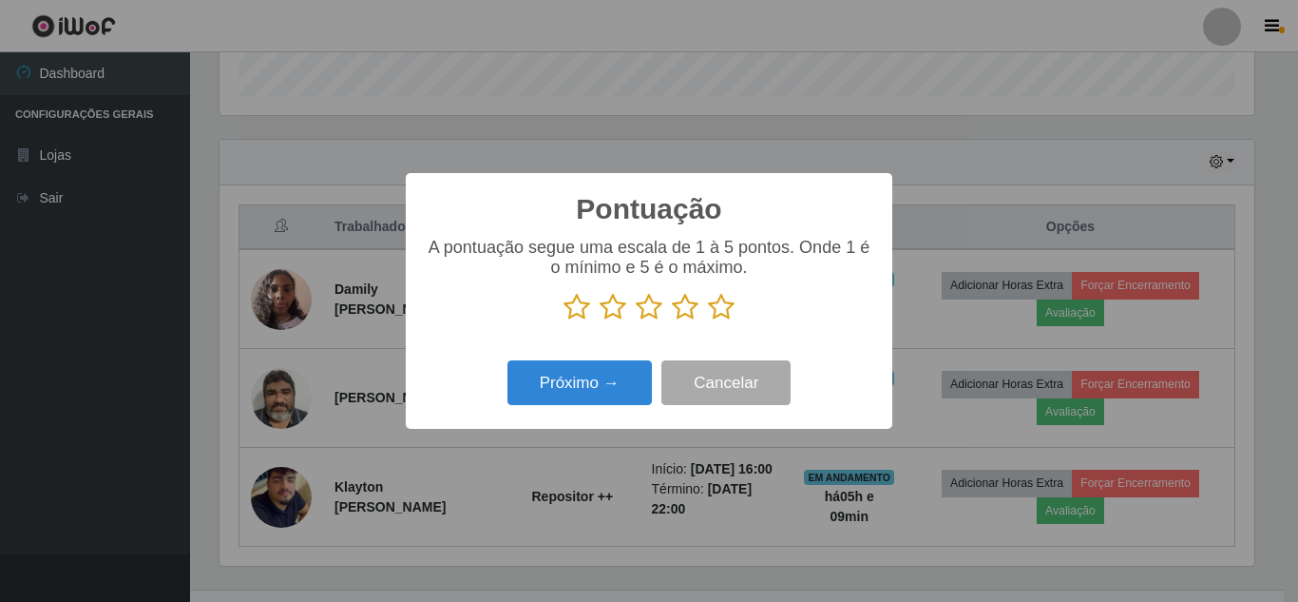
drag, startPoint x: 570, startPoint y: 309, endPoint x: 588, endPoint y: 336, distance: 32.9
click at [571, 310] on icon at bounding box center [576, 307] width 27 height 29
click at [563, 321] on input "radio" at bounding box center [563, 321] width 0 height 0
click at [597, 380] on button "Próximo →" at bounding box center [579, 382] width 144 height 45
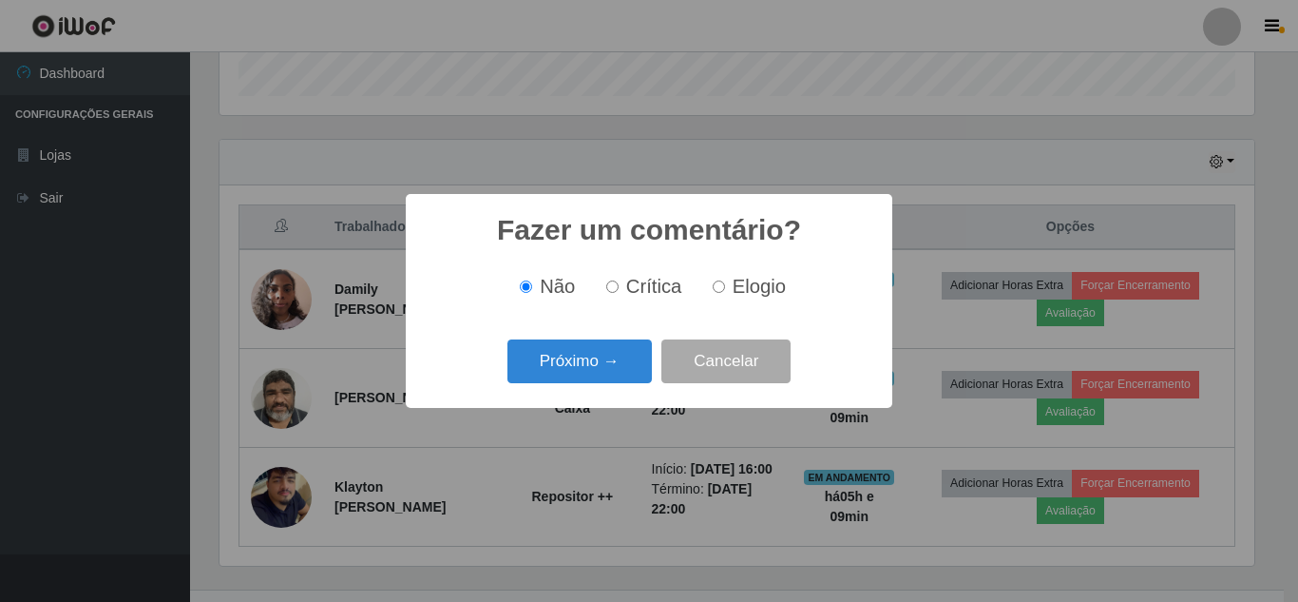
click at [618, 288] on input "Crítica" at bounding box center [612, 286] width 12 height 12
radio input "true"
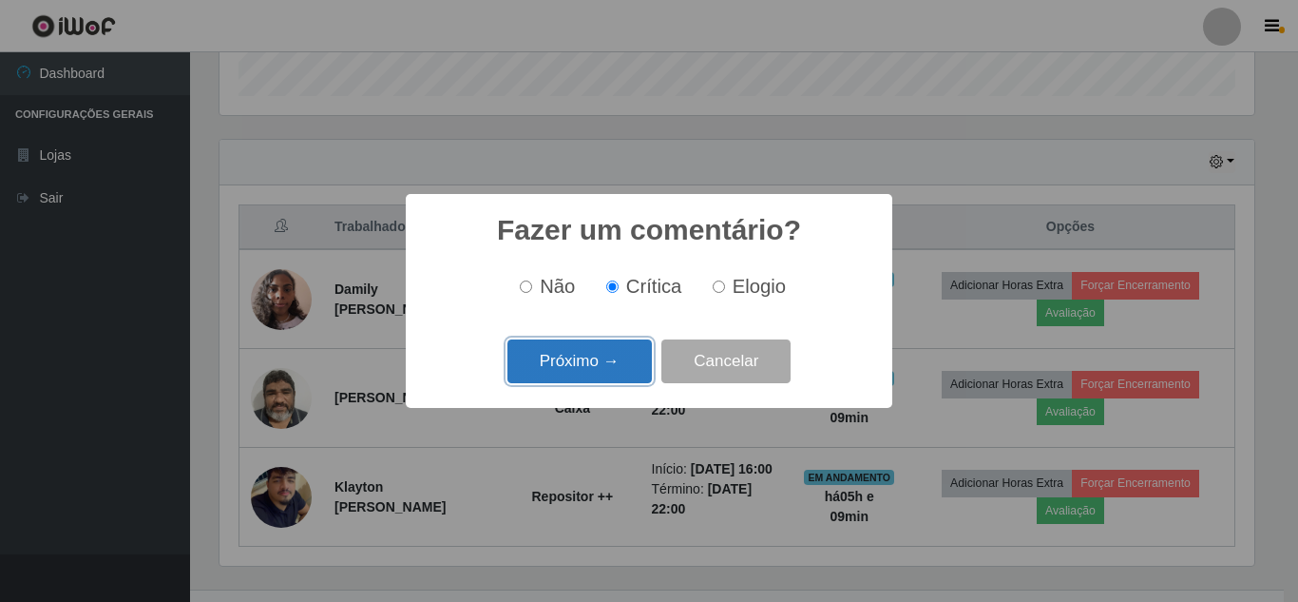
click at [601, 355] on button "Próximo →" at bounding box center [579, 361] width 144 height 45
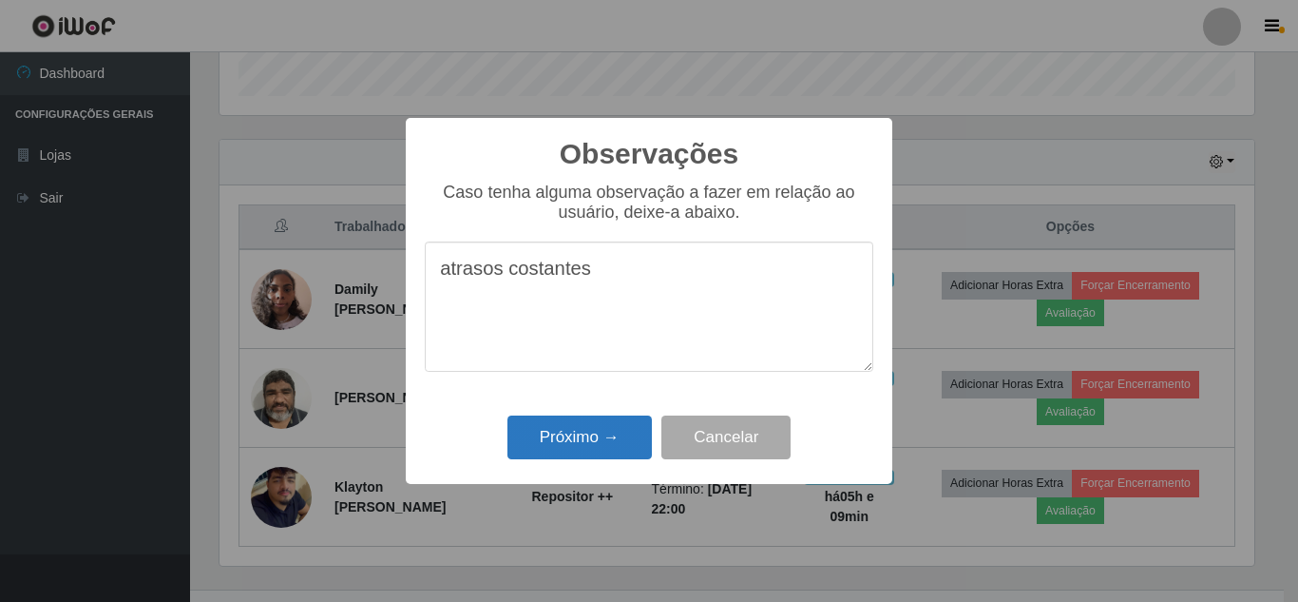
type textarea "atrasos costantes"
click at [603, 438] on button "Próximo →" at bounding box center [579, 437] width 144 height 45
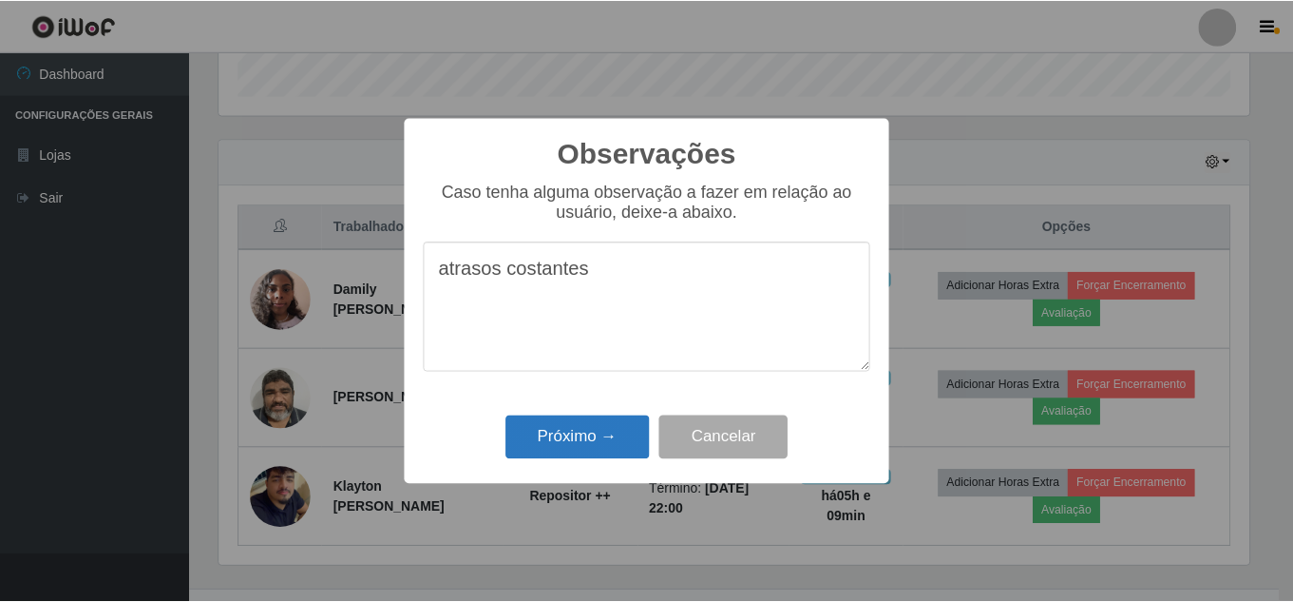
scroll to position [949849, 949209]
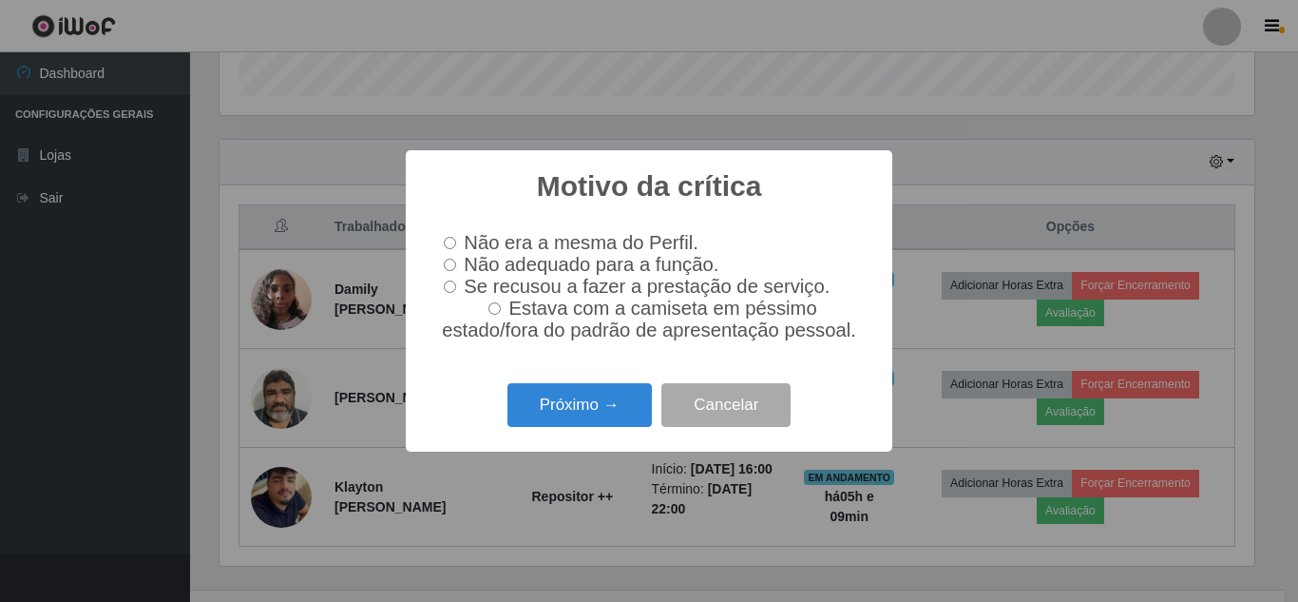
click at [454, 260] on input "Não adequado para a função." at bounding box center [450, 264] width 12 height 12
radio input "true"
click at [560, 400] on button "Próximo →" at bounding box center [579, 405] width 144 height 45
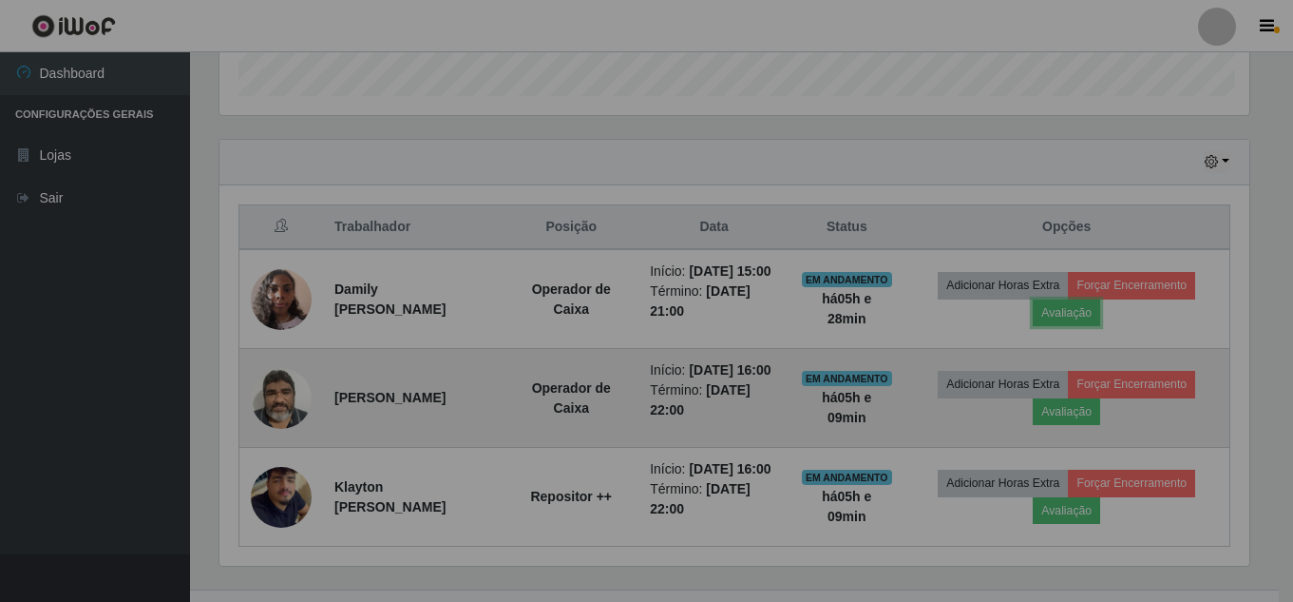
scroll to position [394, 1044]
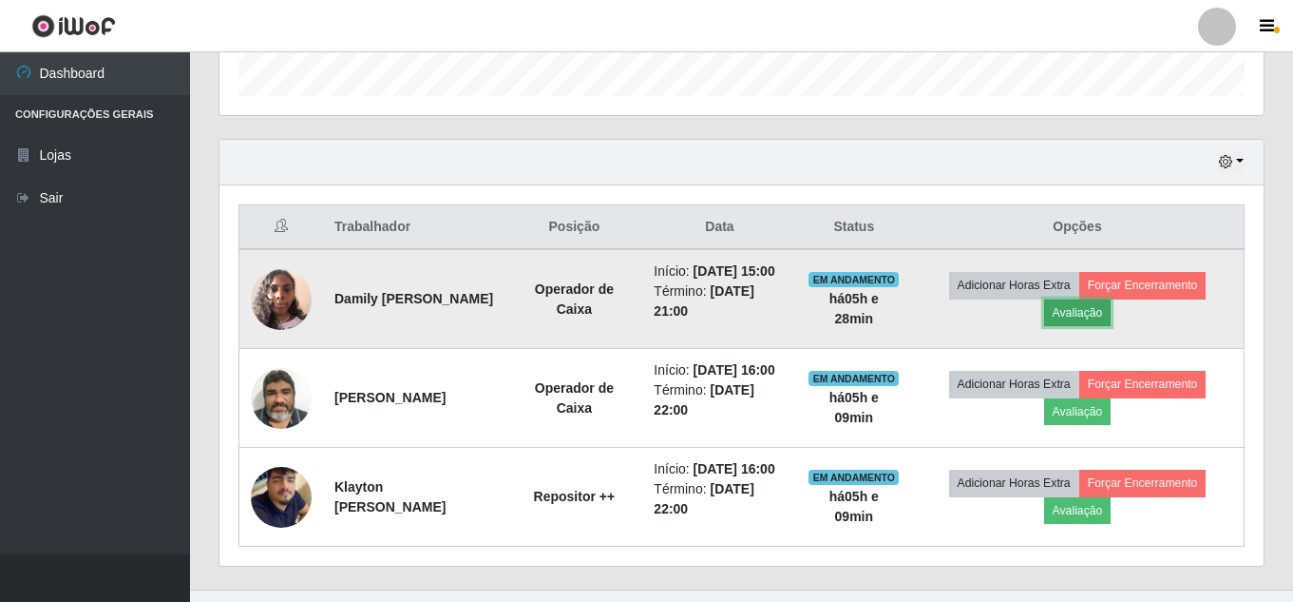
click at [1082, 324] on button "Avaliação" at bounding box center [1077, 312] width 67 height 27
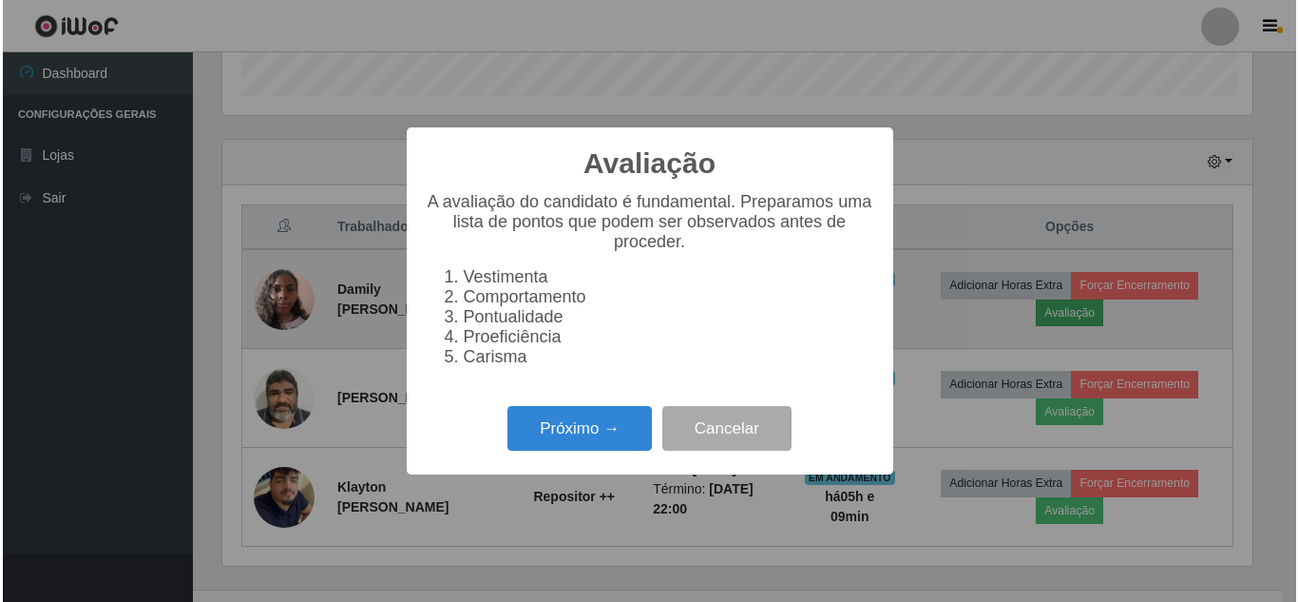
scroll to position [394, 1035]
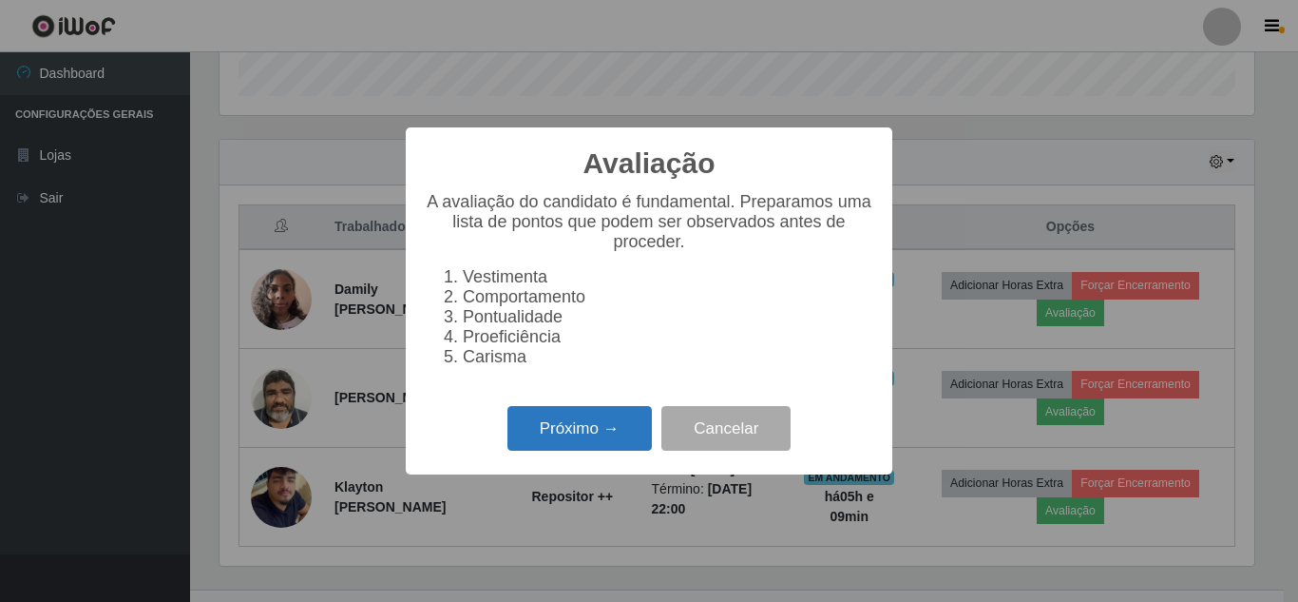
click at [605, 434] on button "Próximo →" at bounding box center [579, 428] width 144 height 45
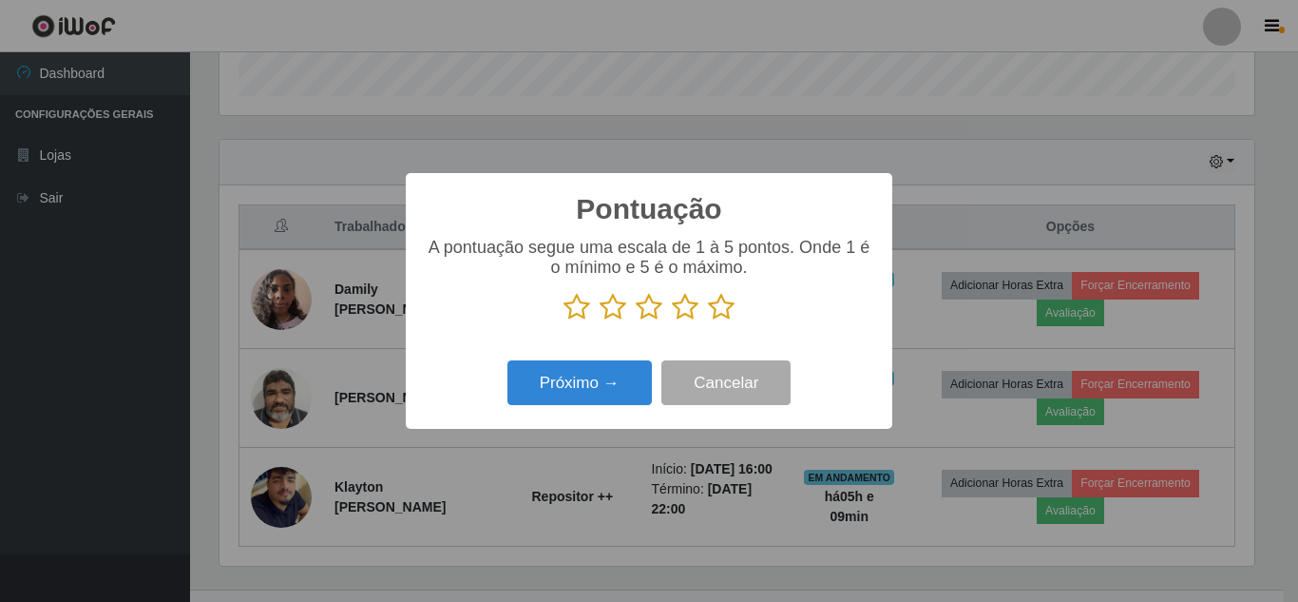
click at [575, 307] on icon at bounding box center [576, 307] width 27 height 29
click at [563, 321] on input "radio" at bounding box center [563, 321] width 0 height 0
click at [563, 378] on button "Próximo →" at bounding box center [579, 382] width 144 height 45
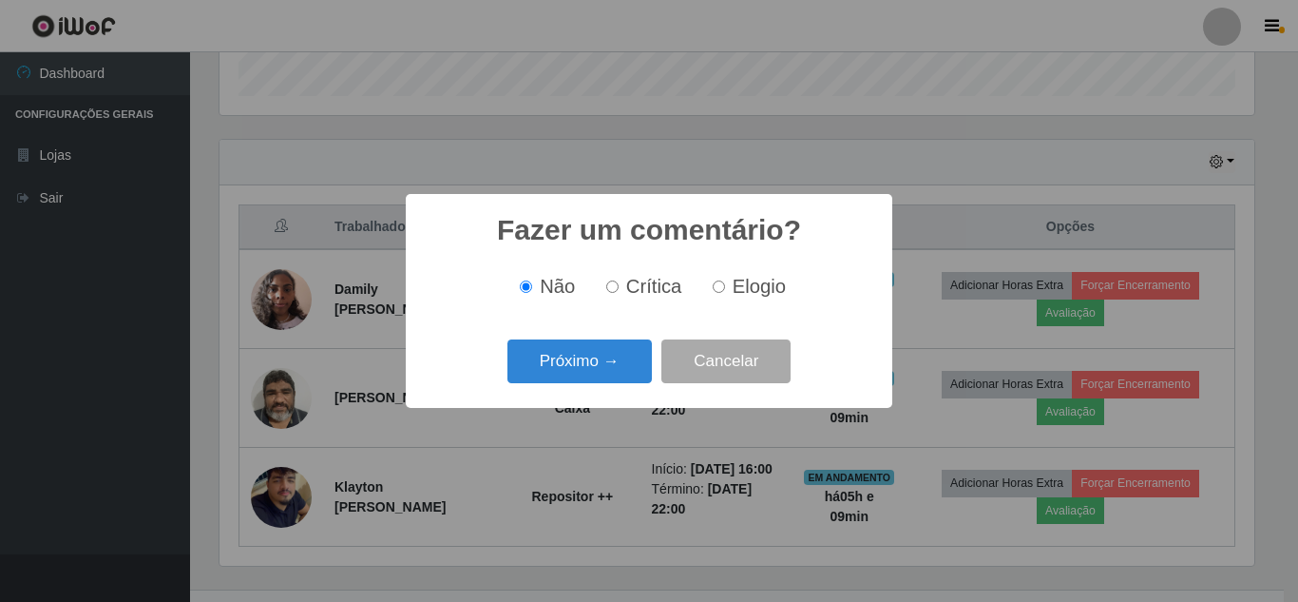
click at [611, 289] on input "Crítica" at bounding box center [612, 286] width 12 height 12
radio input "true"
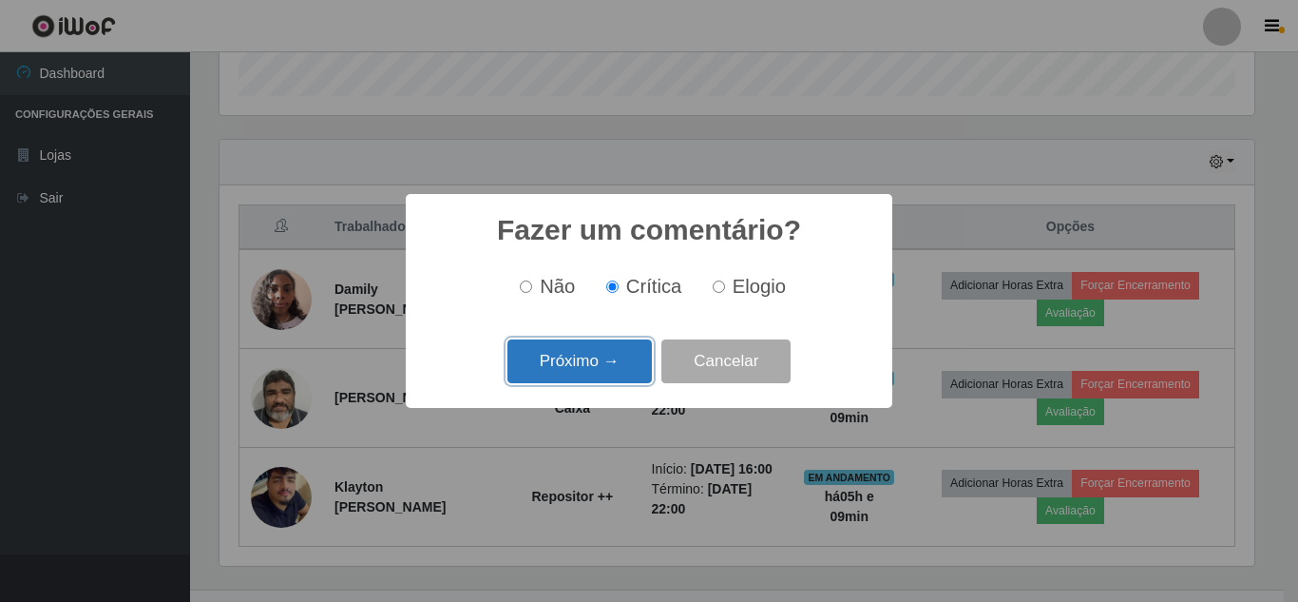
click at [620, 364] on button "Próximo →" at bounding box center [579, 361] width 144 height 45
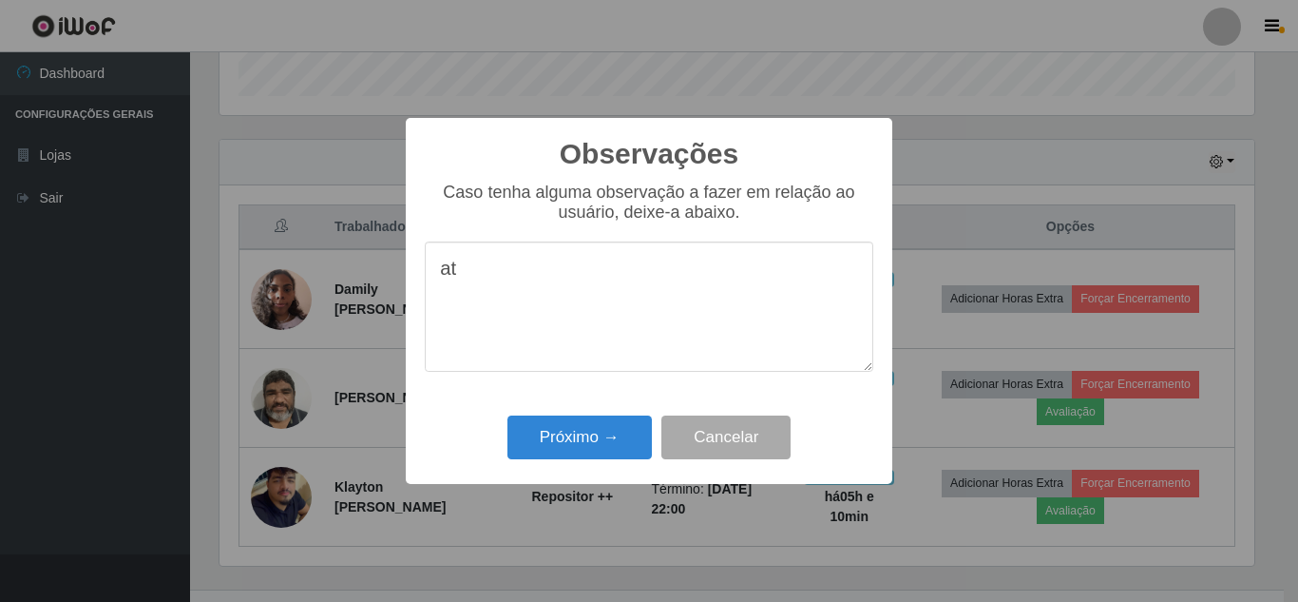
type textarea "a"
type textarea "chega atrasada"
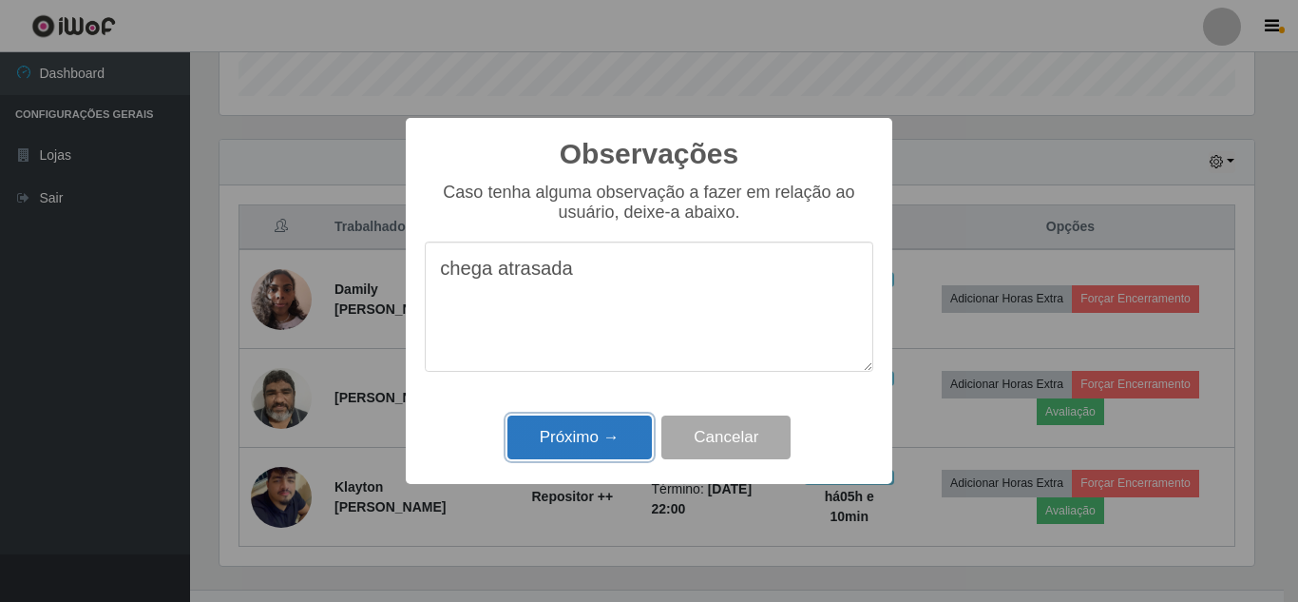
click at [602, 445] on button "Próximo →" at bounding box center [579, 437] width 144 height 45
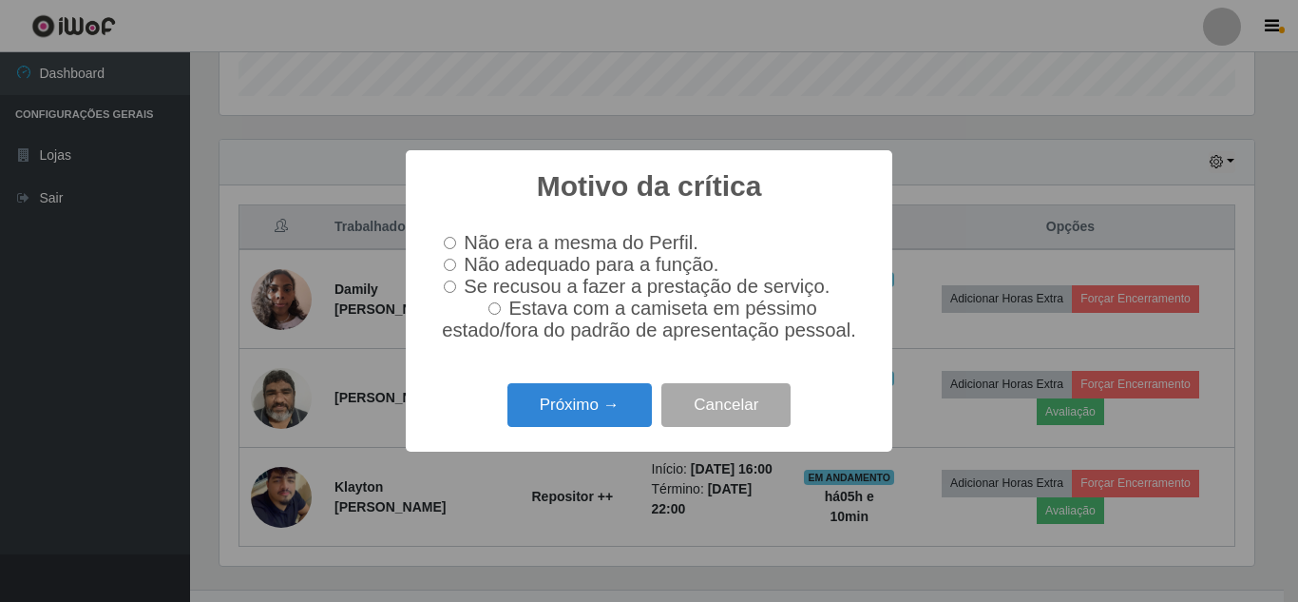
click at [449, 260] on input "Não adequado para a função." at bounding box center [450, 264] width 12 height 12
radio input "true"
click at [568, 404] on button "Próximo →" at bounding box center [579, 405] width 144 height 45
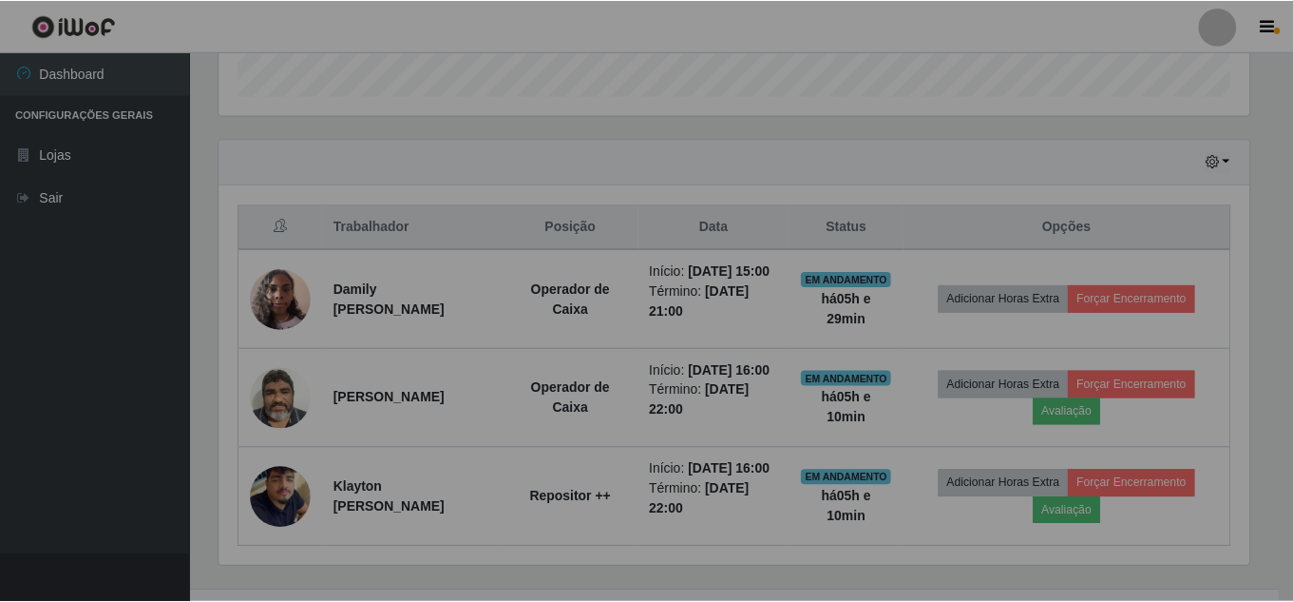
scroll to position [394, 1044]
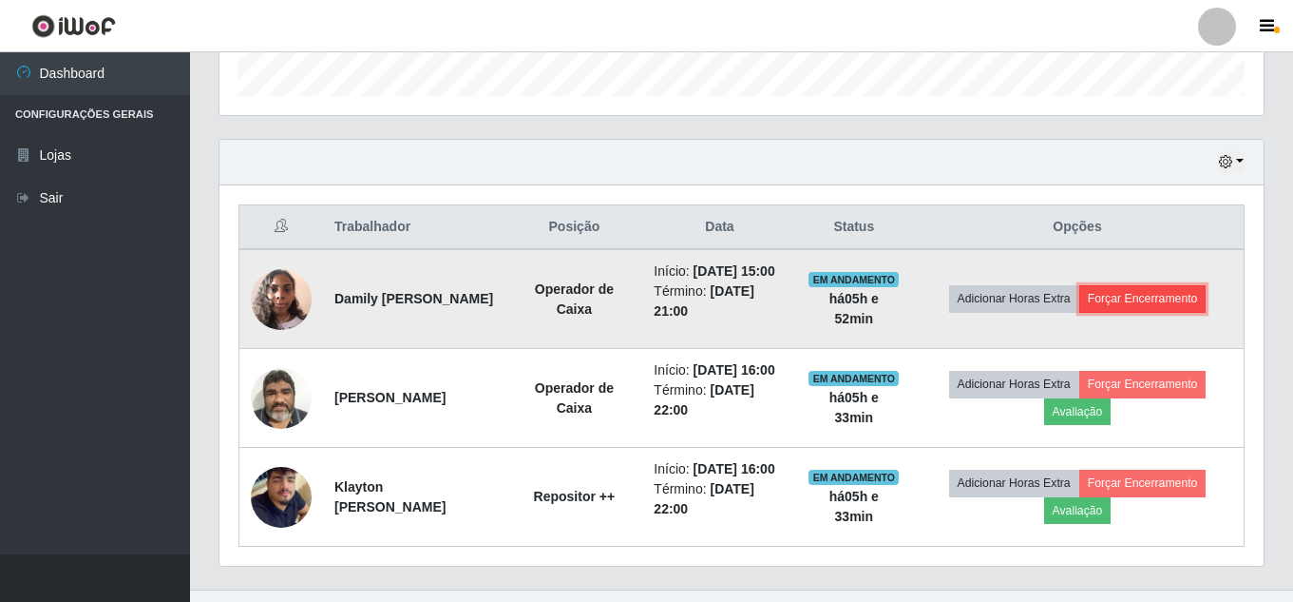
click at [1158, 309] on button "Forçar Encerramento" at bounding box center [1142, 298] width 127 height 27
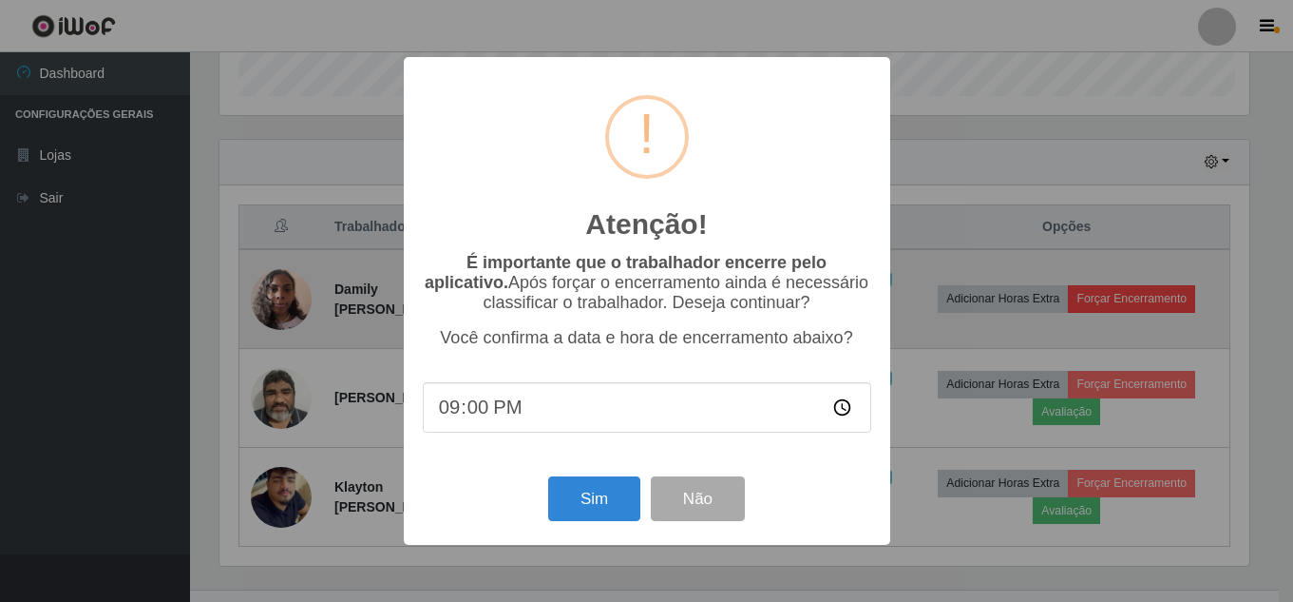
scroll to position [394, 1035]
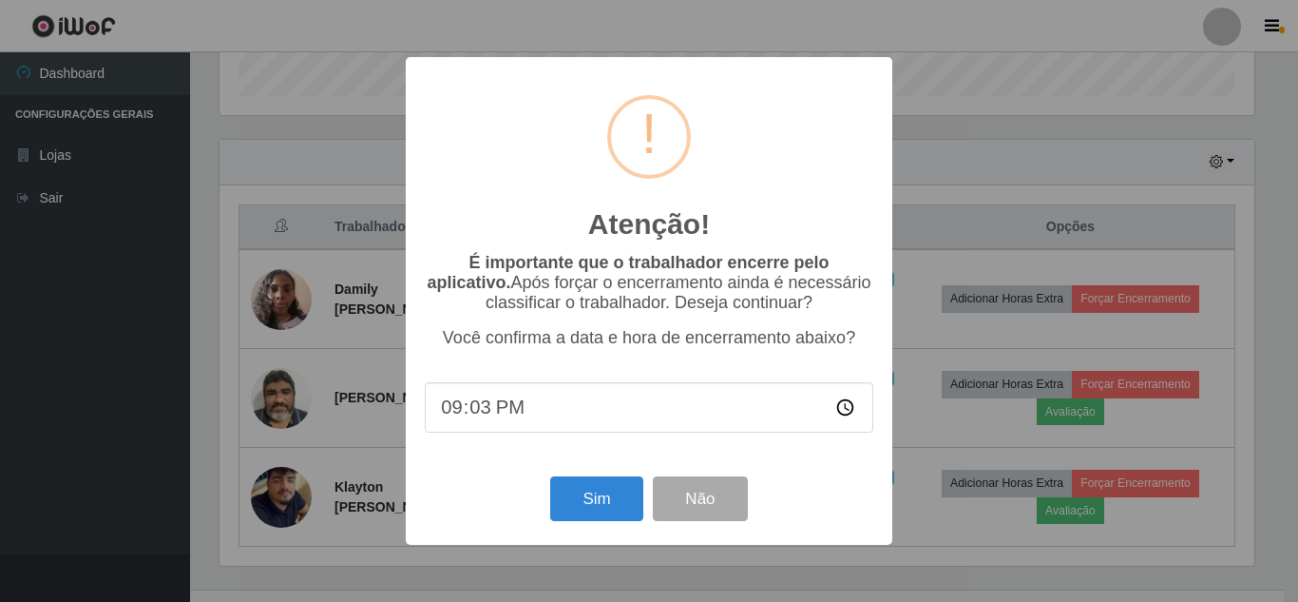
type input "21:34"
click at [583, 513] on button "Sim" at bounding box center [596, 498] width 92 height 45
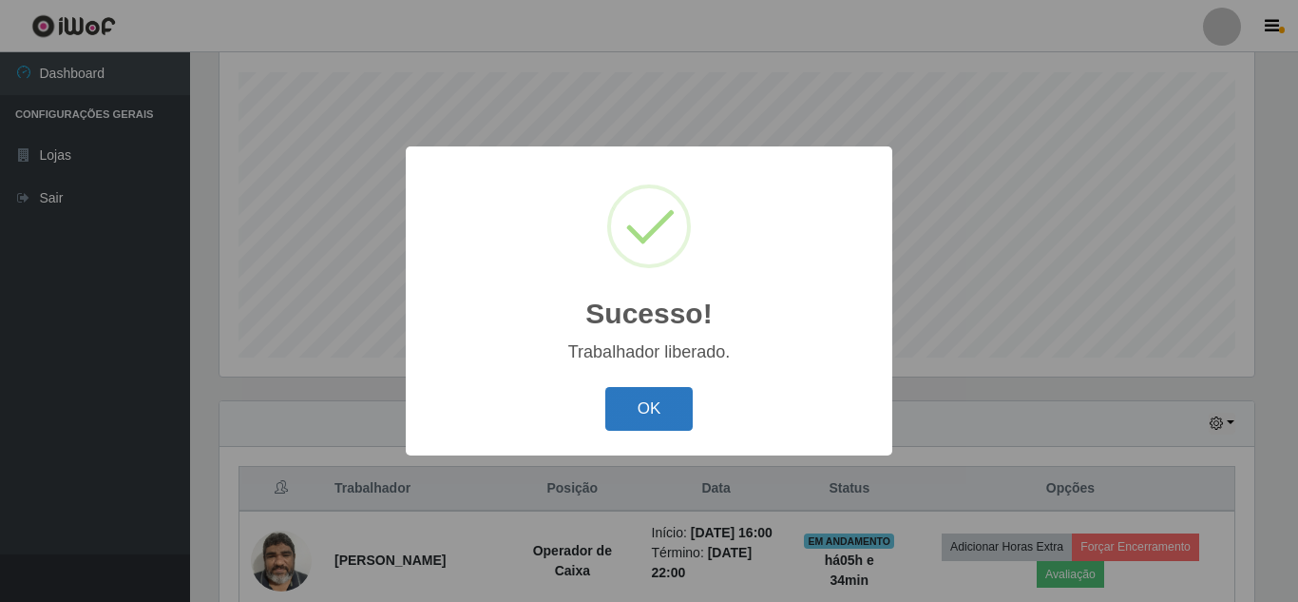
click at [646, 422] on button "OK" at bounding box center [649, 409] width 88 height 45
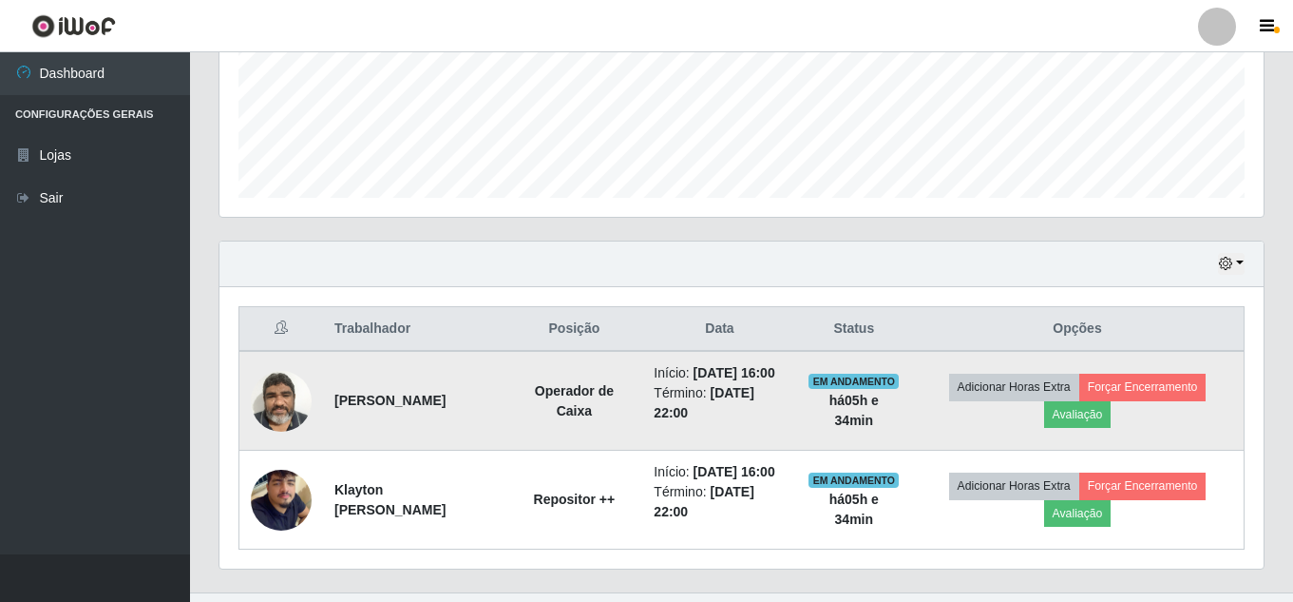
scroll to position [465, 0]
